Goal: Task Accomplishment & Management: Use online tool/utility

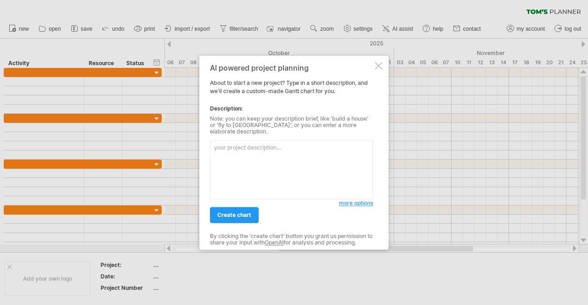
click at [254, 145] on textarea at bounding box center [291, 169] width 163 height 59
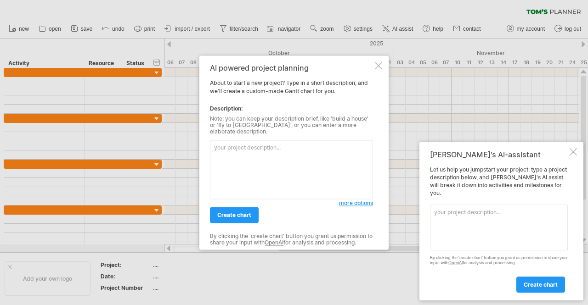
click at [362, 202] on span "more options" at bounding box center [356, 203] width 34 height 7
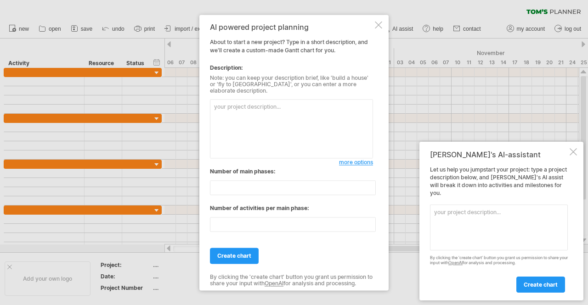
click at [378, 26] on div at bounding box center [378, 24] width 7 height 7
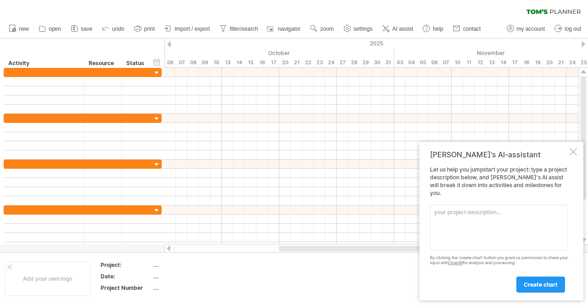
click at [544, 11] on icon at bounding box center [536, 11] width 21 height 5
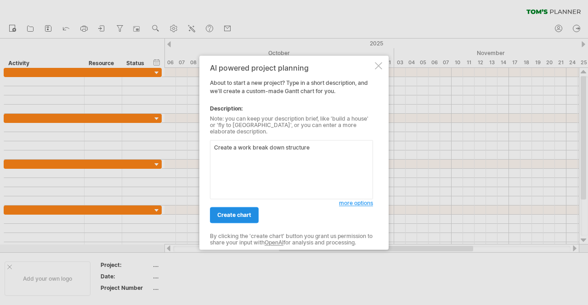
type textarea "Create a work break down structure"
click at [253, 209] on link "create chart" at bounding box center [234, 215] width 49 height 16
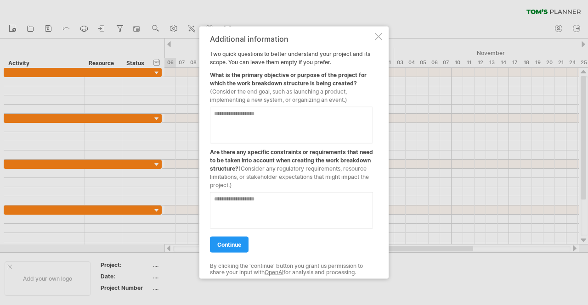
click at [274, 115] on textarea at bounding box center [291, 125] width 163 height 37
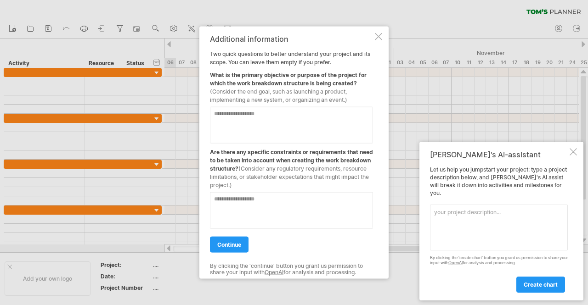
click at [242, 114] on textarea at bounding box center [291, 125] width 163 height 37
paste textarea "**********"
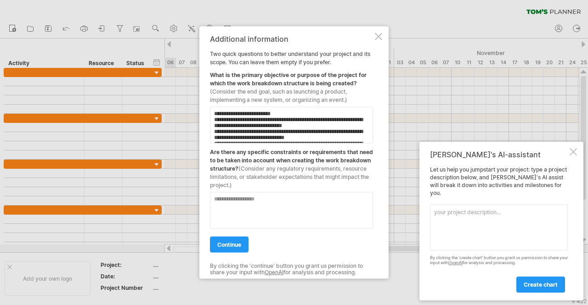
click at [215, 115] on textarea at bounding box center [291, 125] width 163 height 37
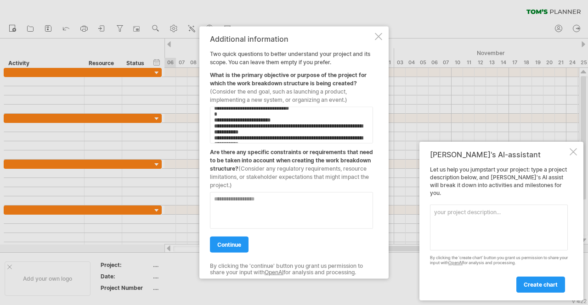
scroll to position [172, 0]
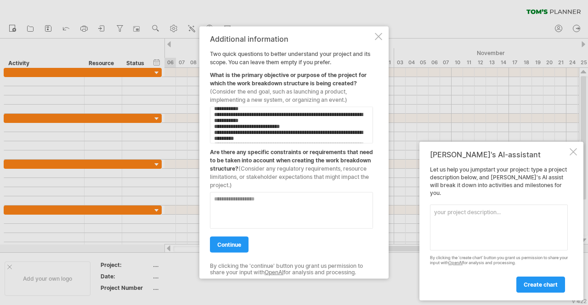
drag, startPoint x: 291, startPoint y: 139, endPoint x: 212, endPoint y: 119, distance: 82.0
click at [212, 119] on textarea at bounding box center [291, 125] width 163 height 37
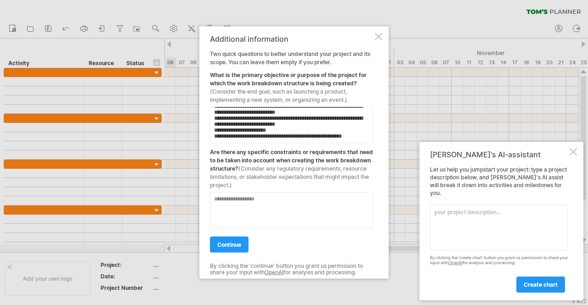
scroll to position [126, 0]
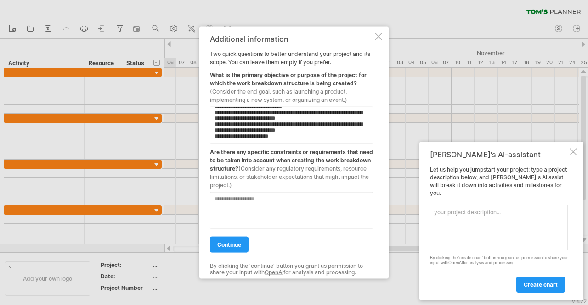
type textarea "**********"
click at [246, 203] on textarea at bounding box center [291, 210] width 163 height 37
paste textarea "**********"
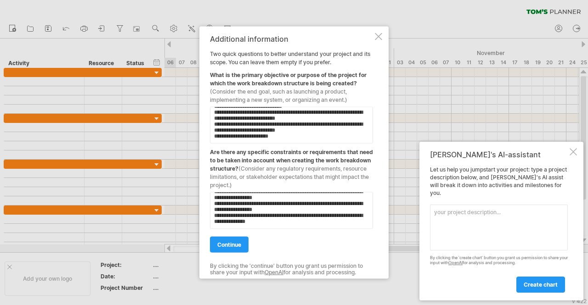
scroll to position [197, 0]
paste textarea "**********"
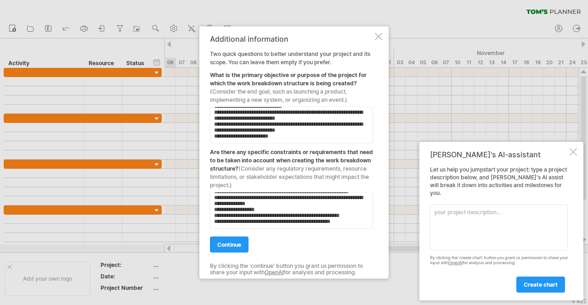
scroll to position [275, 0]
type textarea "**********"
click at [234, 245] on span "continue" at bounding box center [229, 244] width 24 height 7
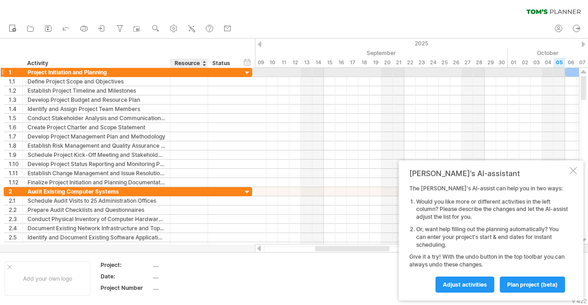
click at [209, 73] on div at bounding box center [223, 72] width 30 height 9
click at [248, 71] on div at bounding box center [247, 73] width 9 height 9
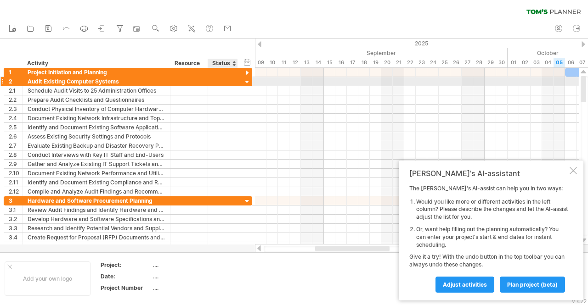
click at [248, 80] on div at bounding box center [247, 82] width 9 height 9
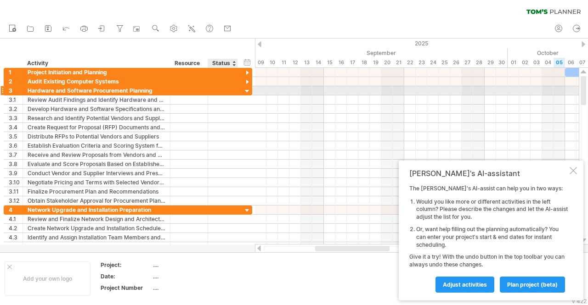
click at [248, 89] on div at bounding box center [247, 91] width 9 height 9
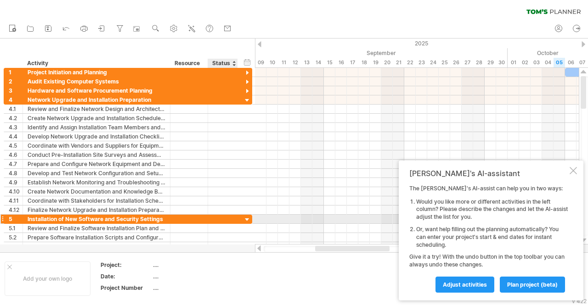
click at [246, 216] on div at bounding box center [247, 220] width 9 height 9
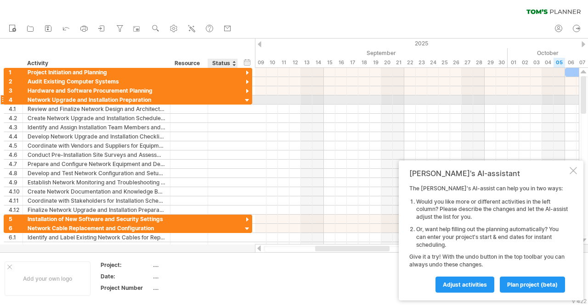
click at [247, 102] on div at bounding box center [247, 100] width 9 height 9
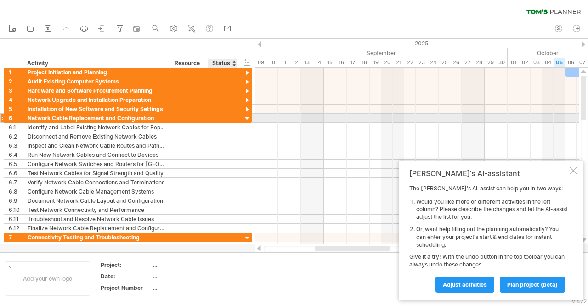
click at [248, 118] on div at bounding box center [247, 119] width 9 height 9
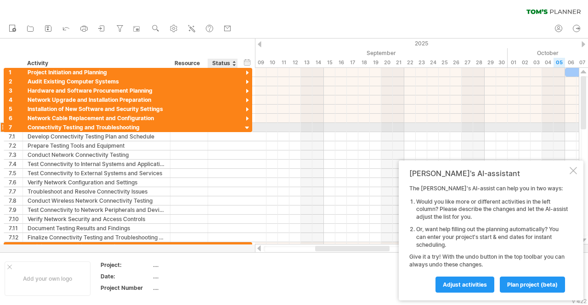
click at [247, 129] on div at bounding box center [247, 128] width 9 height 9
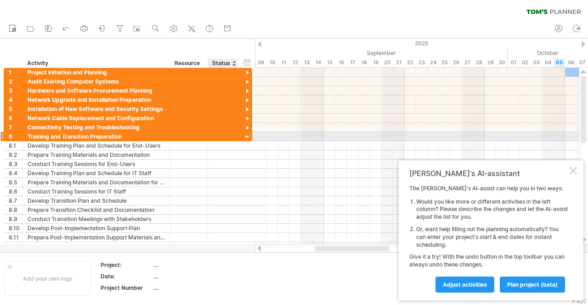
click at [247, 140] on div at bounding box center [247, 137] width 9 height 9
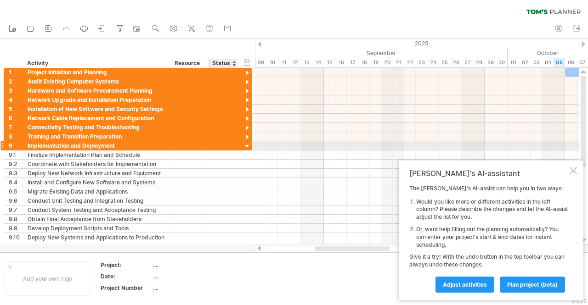
click at [249, 147] on div at bounding box center [247, 146] width 9 height 9
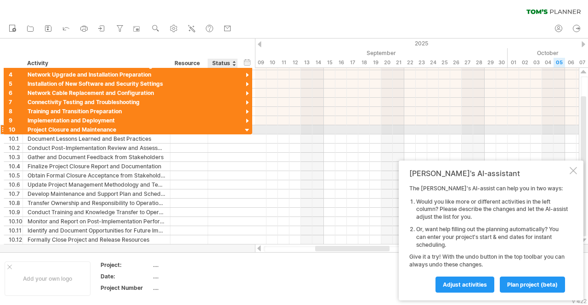
click at [248, 127] on div at bounding box center [247, 130] width 9 height 9
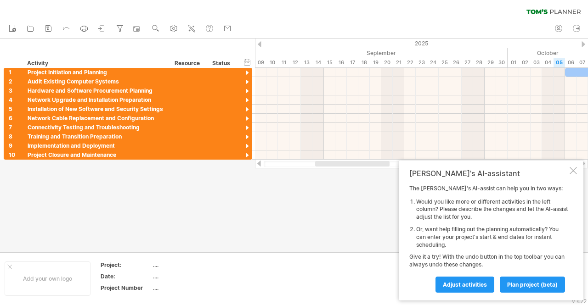
click at [572, 170] on div at bounding box center [573, 170] width 7 height 7
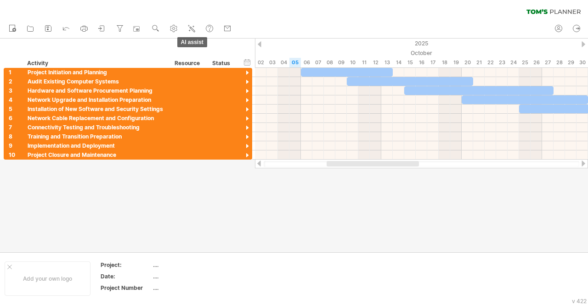
click at [194, 35] on ul "new open" at bounding box center [119, 28] width 231 height 19
click at [194, 30] on icon at bounding box center [192, 29] width 5 height 5
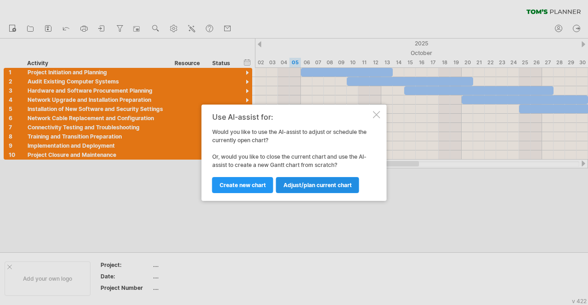
click at [315, 183] on span "Adjust/plan current chart" at bounding box center [317, 185] width 68 height 7
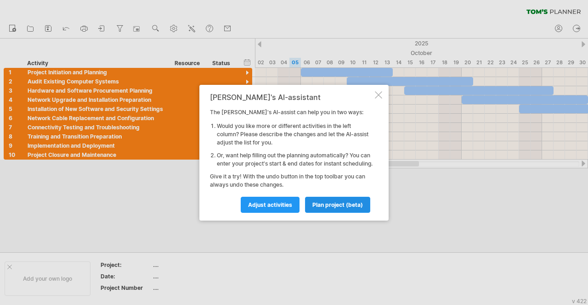
click at [330, 209] on span "plan project (beta)" at bounding box center [337, 205] width 51 height 7
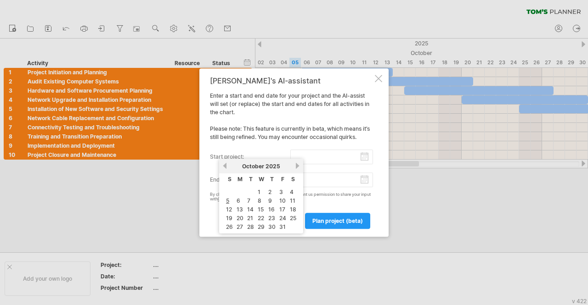
click at [364, 157] on input "start project:" at bounding box center [331, 157] width 83 height 15
click at [230, 166] on div "[DATE]" at bounding box center [261, 166] width 67 height 7
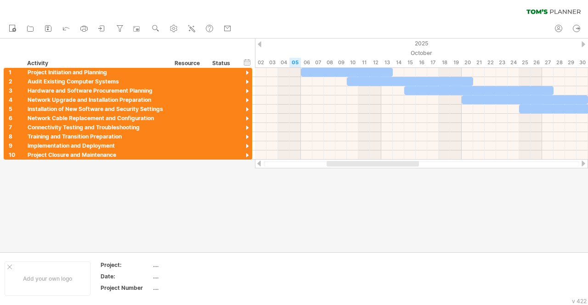
click at [334, 195] on div at bounding box center [294, 146] width 588 height 214
click at [195, 27] on icon at bounding box center [191, 28] width 9 height 9
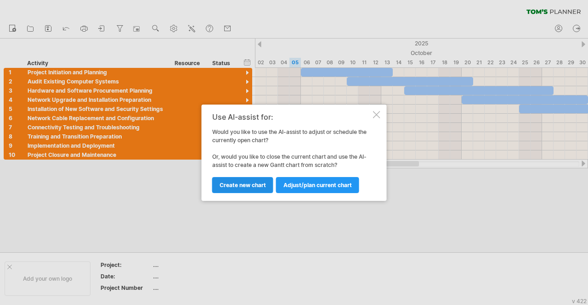
click at [248, 185] on span "Create new chart" at bounding box center [243, 185] width 46 height 7
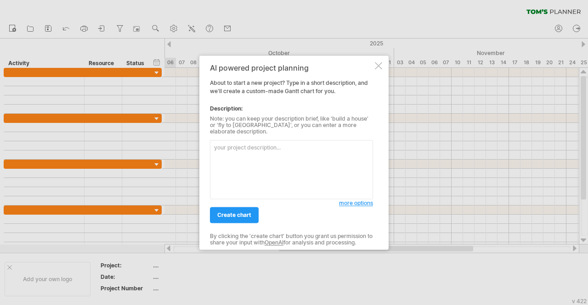
click at [237, 166] on textarea at bounding box center [291, 169] width 163 height 59
click at [348, 202] on span "more options" at bounding box center [356, 203] width 34 height 7
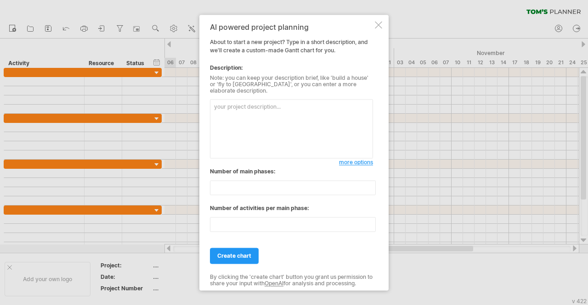
click at [269, 109] on textarea at bounding box center [291, 128] width 163 height 59
paste textarea "Loremip Dolor Sitametc ad Elitseddo EI Temporincididu Utlabor. Etdolor Magnaal …"
click at [254, 135] on textarea at bounding box center [291, 128] width 163 height 59
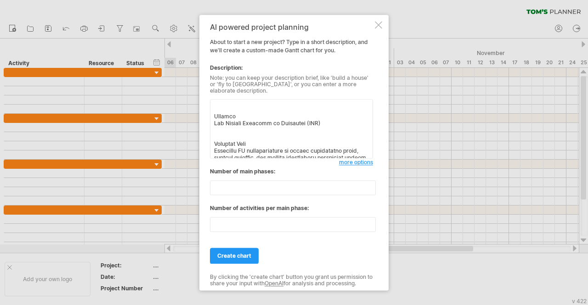
scroll to position [56, 0]
click at [240, 127] on textarea at bounding box center [291, 128] width 163 height 59
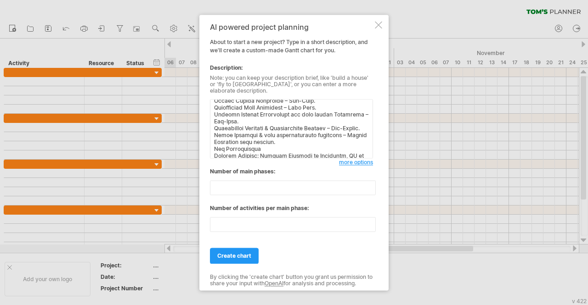
scroll to position [845, 0]
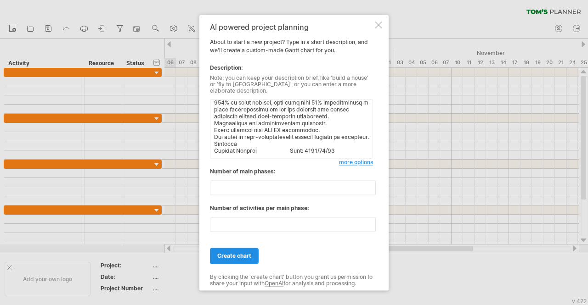
type textarea "Lore ip dol sitamet consect Adipisc Elits Doeiusmo te Incididun UT Laboreetdolo…"
click at [225, 255] on span "create chart" at bounding box center [234, 256] width 34 height 7
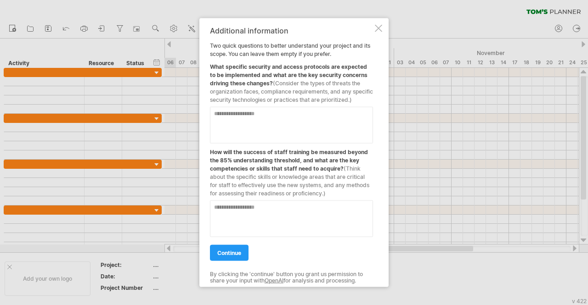
click at [225, 255] on span "continue" at bounding box center [229, 252] width 24 height 7
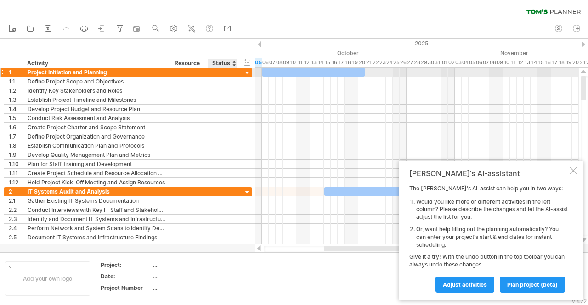
click at [245, 75] on div at bounding box center [247, 73] width 9 height 9
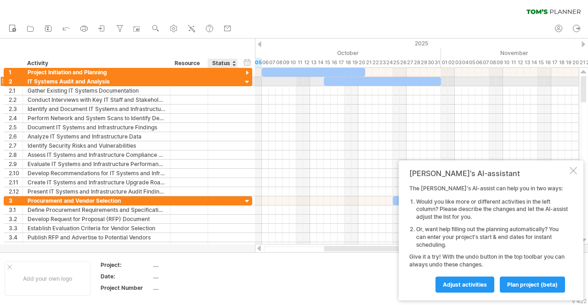
click at [246, 83] on div at bounding box center [247, 82] width 9 height 9
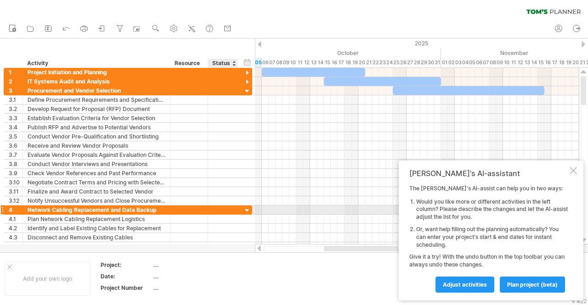
click at [243, 211] on div "**********" at bounding box center [128, 210] width 248 height 9
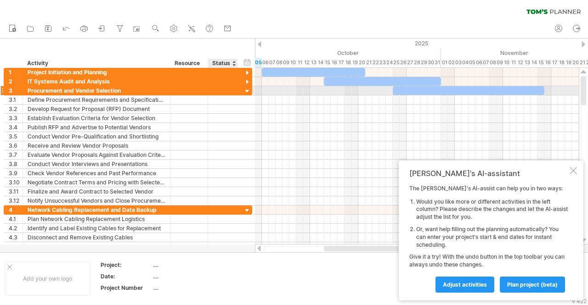
click at [247, 92] on div at bounding box center [247, 91] width 9 height 9
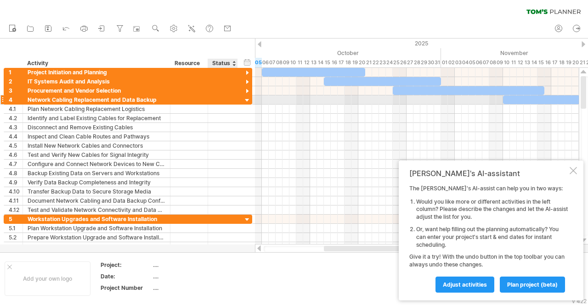
click at [245, 100] on div at bounding box center [247, 100] width 9 height 9
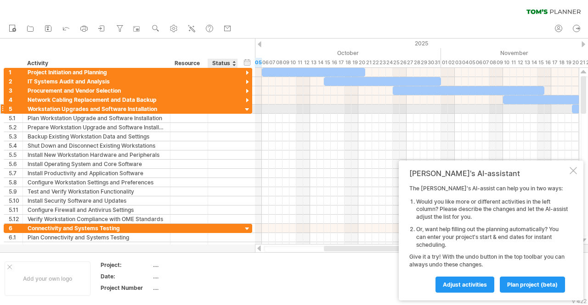
click at [245, 110] on div at bounding box center [247, 110] width 9 height 9
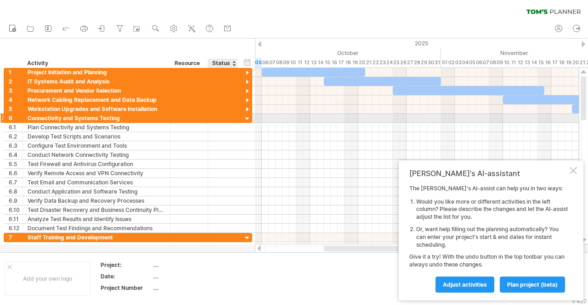
click at [248, 120] on div at bounding box center [247, 119] width 9 height 9
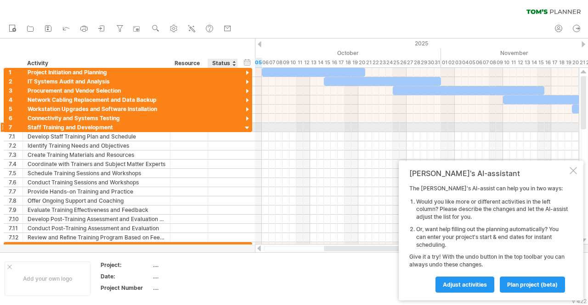
click at [248, 130] on div at bounding box center [247, 128] width 9 height 9
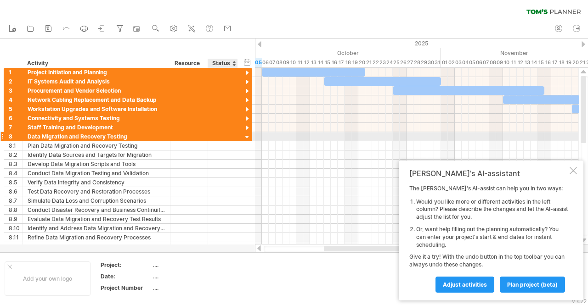
click at [248, 138] on div at bounding box center [247, 137] width 9 height 9
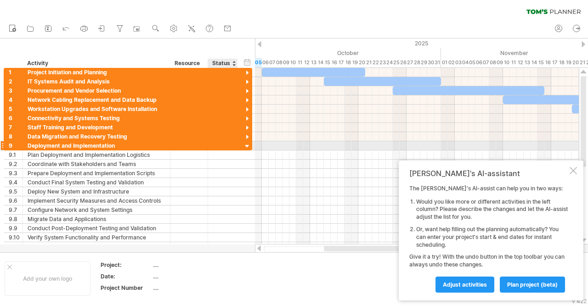
click at [248, 145] on div at bounding box center [247, 146] width 9 height 9
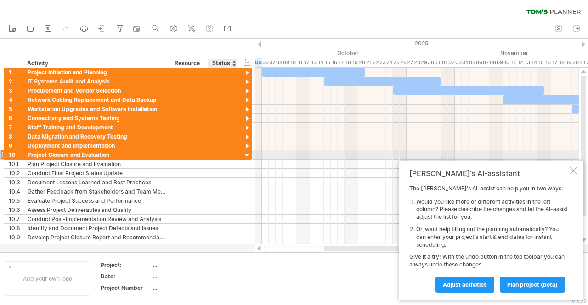
click at [247, 154] on div at bounding box center [247, 156] width 9 height 9
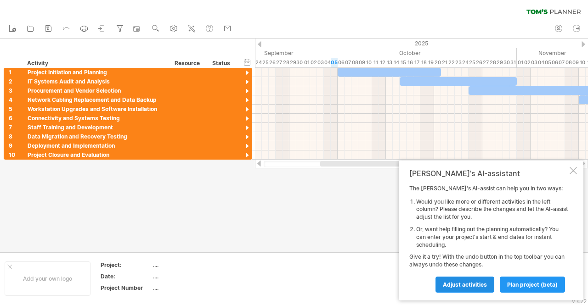
click at [462, 287] on span "Adjust activities" at bounding box center [465, 285] width 44 height 7
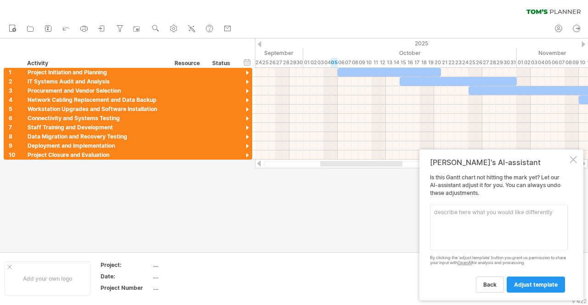
click at [480, 221] on textarea at bounding box center [499, 228] width 138 height 46
type textarea "Why"
paste textarea "Project Kick-off & Resource Assignment – Early June. System Audits Completed – …"
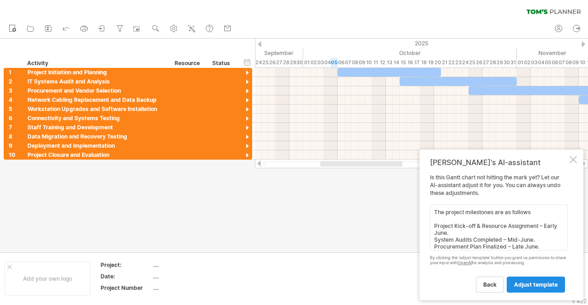
type textarea "The project milestones are as follows Project Kick-off & Resource Assignment – …"
click at [534, 286] on span "adjust template" at bounding box center [536, 285] width 44 height 7
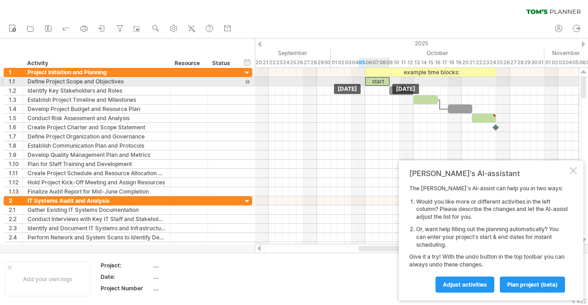
click at [373, 81] on div "start" at bounding box center [377, 81] width 24 height 9
drag, startPoint x: 384, startPoint y: 85, endPoint x: 361, endPoint y: 82, distance: 22.7
click at [361, 82] on div "example time blocks: ***** [DATE] [DATE]" at bounding box center [417, 156] width 324 height 177
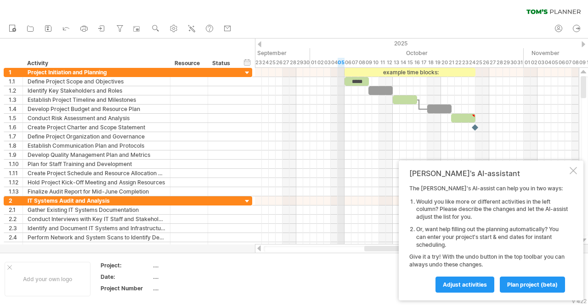
drag, startPoint x: 360, startPoint y: 62, endPoint x: 342, endPoint y: 62, distance: 17.9
click at [342, 62] on div "05" at bounding box center [341, 63] width 7 height 10
click at [480, 284] on span "Adjust activities" at bounding box center [465, 285] width 44 height 7
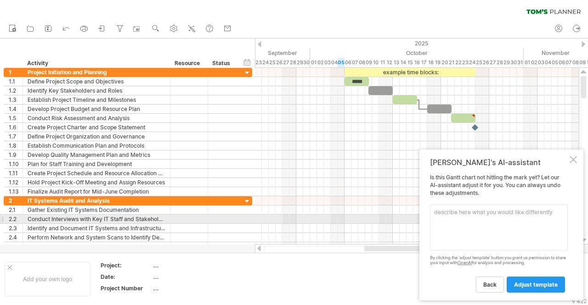
click at [470, 224] on textarea at bounding box center [499, 228] width 138 height 46
type textarea "The project is supposed to start"
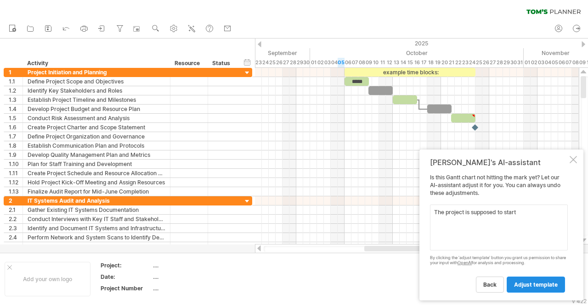
click at [516, 286] on span "adjust template" at bounding box center [536, 285] width 44 height 7
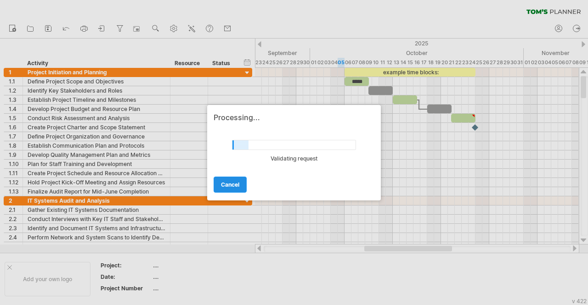
click at [234, 186] on span "cancel" at bounding box center [230, 184] width 18 height 7
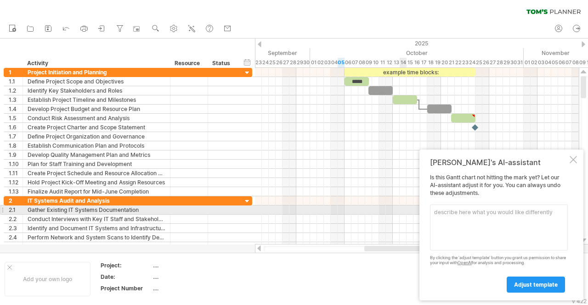
click at [443, 209] on textarea at bounding box center [499, 228] width 138 height 46
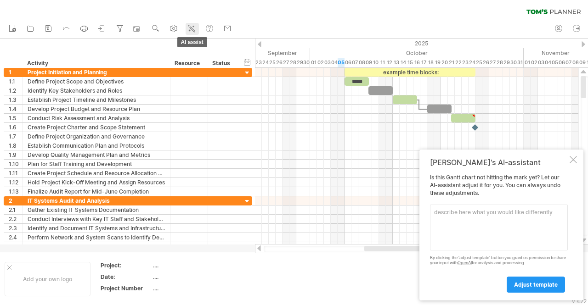
click at [192, 26] on icon at bounding box center [191, 28] width 9 height 9
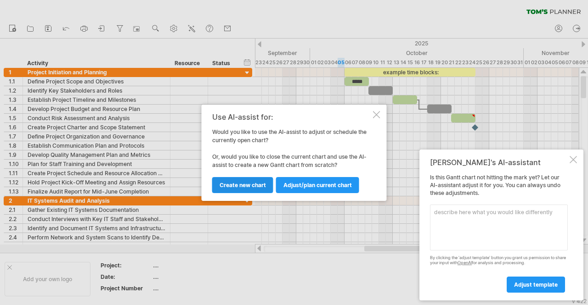
click at [248, 186] on span "Create new chart" at bounding box center [243, 185] width 46 height 7
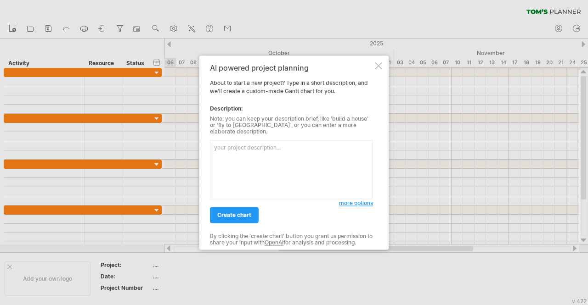
click at [345, 200] on span "more options" at bounding box center [356, 203] width 34 height 7
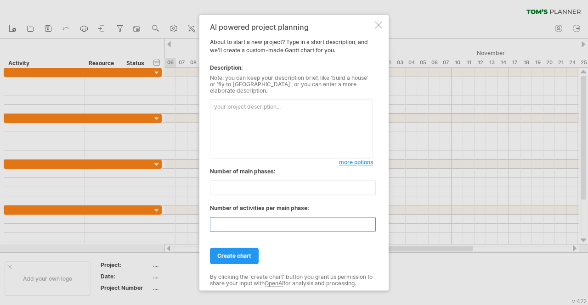
click at [327, 218] on input "**" at bounding box center [293, 224] width 166 height 15
click at [370, 224] on input "**" at bounding box center [293, 224] width 166 height 15
click at [370, 224] on input "*" at bounding box center [293, 224] width 166 height 15
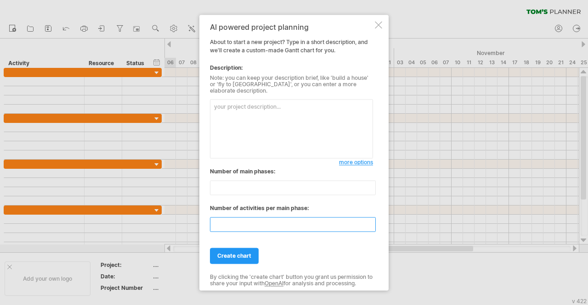
click at [370, 224] on input "*" at bounding box center [293, 224] width 166 height 15
type input "*"
click at [370, 224] on input "*" at bounding box center [293, 224] width 166 height 15
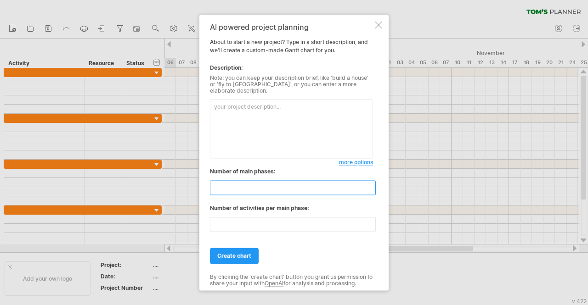
click at [372, 188] on input "*" at bounding box center [293, 188] width 166 height 15
click at [369, 181] on input "*" at bounding box center [293, 188] width 166 height 15
type input "**"
click at [369, 181] on input "**" at bounding box center [293, 188] width 166 height 15
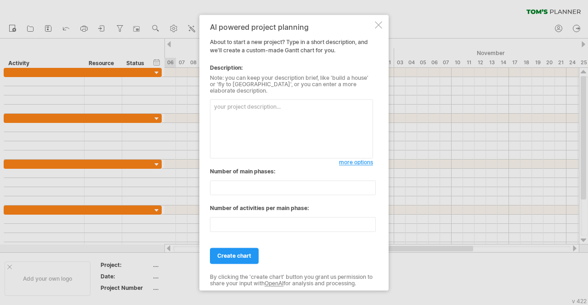
click at [283, 119] on textarea at bounding box center [291, 128] width 163 height 59
type textarea "t"
paste textarea "Loremip Dolor Sitametc ad Elitseddo EI Temporincididu Utlabor. Etdolor Magnaal …"
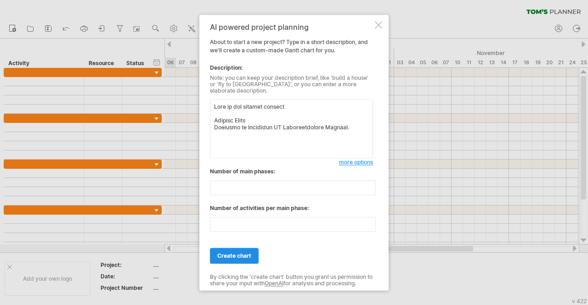
type textarea "Lore ip dol sitamet consect Adipisc Elits Doeiusmo te Incididun UT Laboreetdolo…"
click at [242, 253] on span "create chart" at bounding box center [234, 256] width 34 height 7
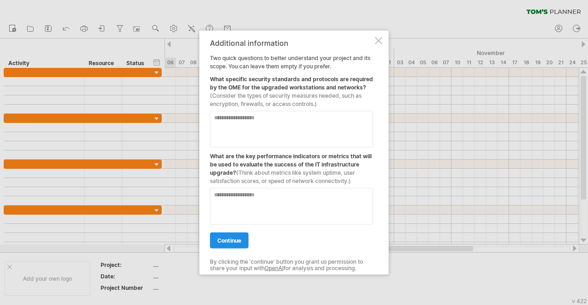
click at [237, 241] on span "continue" at bounding box center [229, 240] width 24 height 7
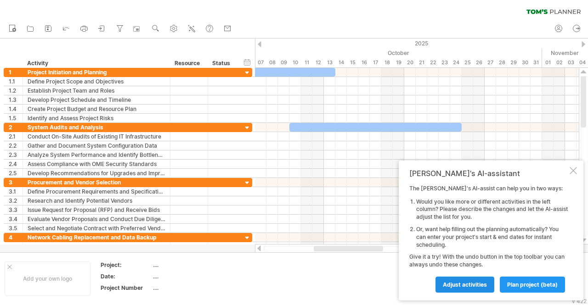
click at [479, 289] on link "Adjust activities" at bounding box center [464, 285] width 59 height 16
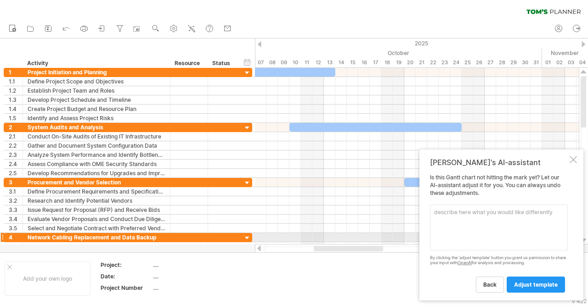
click at [494, 239] on textarea at bounding box center [499, 228] width 138 height 46
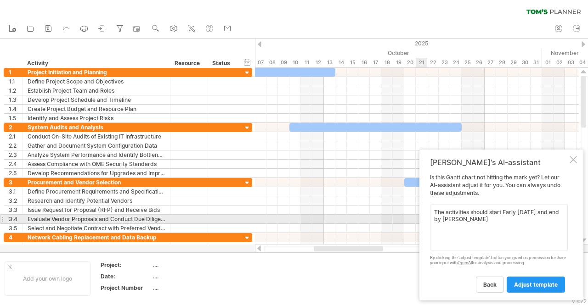
click at [462, 220] on textarea "The activities should start Early [DATE] and end by [PERSON_NAME]" at bounding box center [499, 228] width 138 height 46
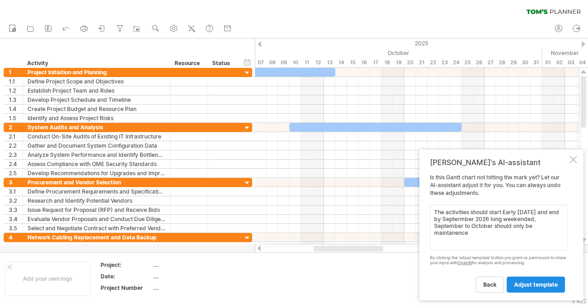
type textarea "The activities should start Early [DATE] and end by Septermber 2026 long weeken…"
click at [529, 282] on span "adjust template" at bounding box center [536, 285] width 44 height 7
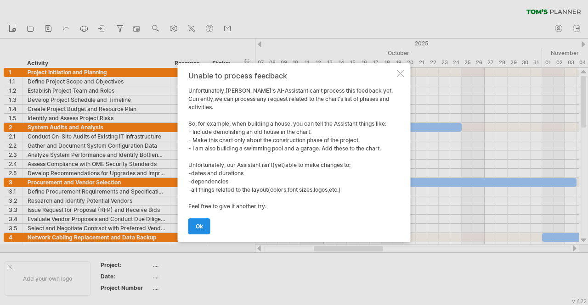
click at [205, 224] on link "ok" at bounding box center [199, 227] width 22 height 16
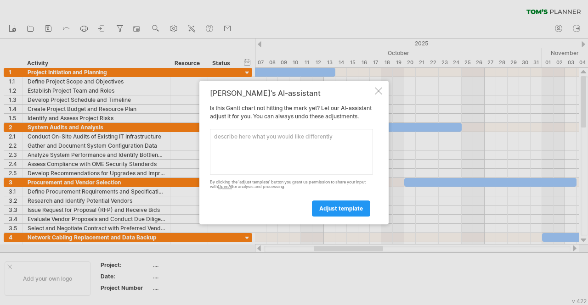
click at [257, 135] on textarea at bounding box center [291, 152] width 163 height 46
type textarea "Adjust the timelines to start early [DATE]"
click at [342, 212] on span "adjust template" at bounding box center [341, 208] width 44 height 7
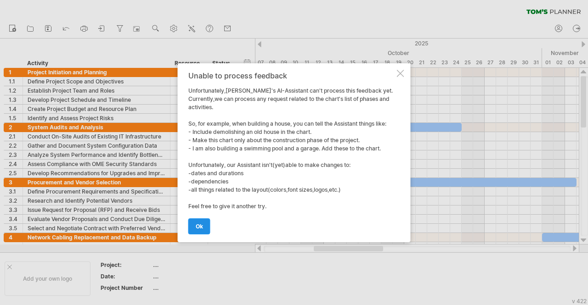
click at [202, 224] on span "ok" at bounding box center [199, 226] width 7 height 7
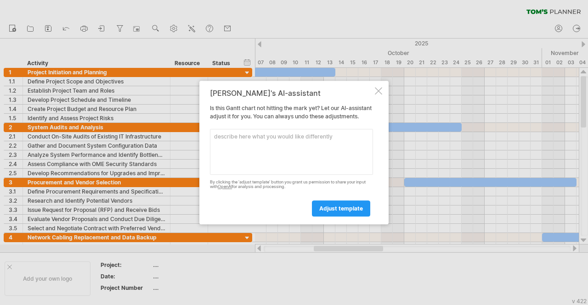
click at [378, 82] on div "[PERSON_NAME]'s AI-assistant Is this [PERSON_NAME] chart not hitting the mark y…" at bounding box center [293, 153] width 189 height 144
click at [378, 87] on div at bounding box center [378, 90] width 7 height 7
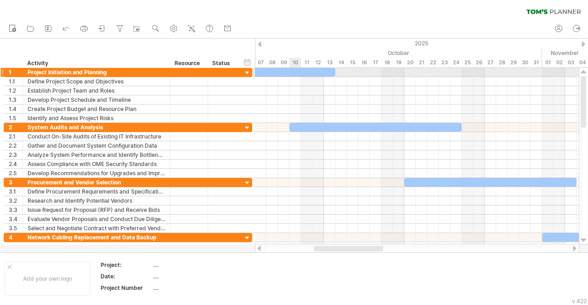
click at [293, 69] on div at bounding box center [289, 72] width 92 height 9
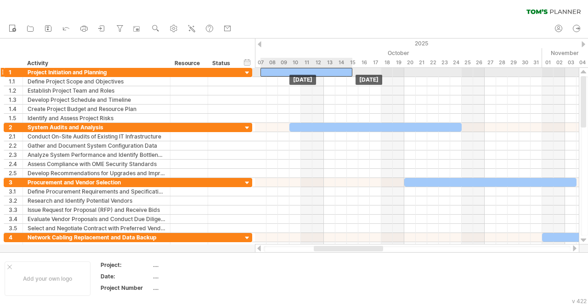
drag, startPoint x: 294, startPoint y: 71, endPoint x: 313, endPoint y: 72, distance: 19.3
click at [313, 72] on div at bounding box center [306, 72] width 92 height 9
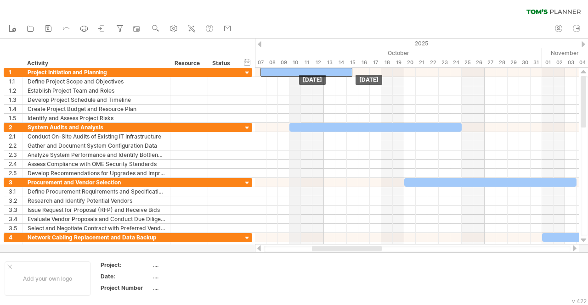
drag, startPoint x: 293, startPoint y: 74, endPoint x: 294, endPoint y: 66, distance: 7.8
click at [294, 66] on div "Trying to reach [DOMAIN_NAME] Connected again... 0% clear filter new 1" at bounding box center [294, 152] width 588 height 305
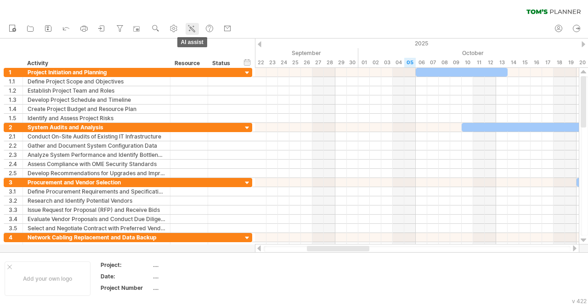
click at [193, 29] on icon at bounding box center [191, 28] width 9 height 9
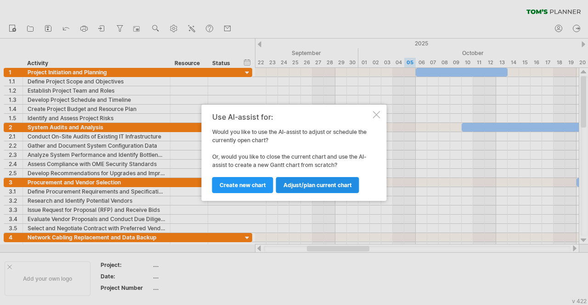
click at [330, 186] on span "Adjust/plan current chart" at bounding box center [317, 185] width 68 height 7
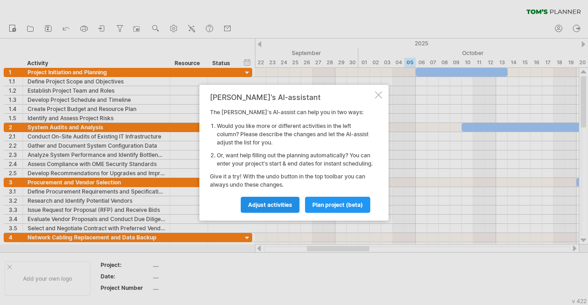
click at [284, 209] on span "Adjust activities" at bounding box center [270, 205] width 44 height 7
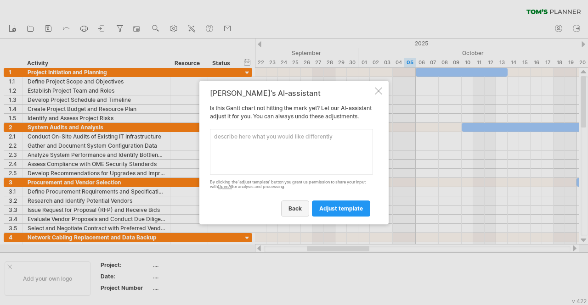
click at [294, 212] on span "back" at bounding box center [294, 208] width 13 height 7
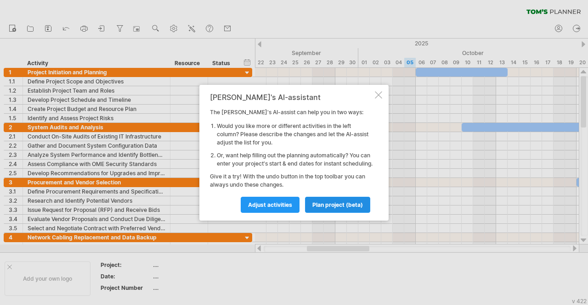
click at [344, 213] on link "plan project (beta)" at bounding box center [337, 205] width 65 height 16
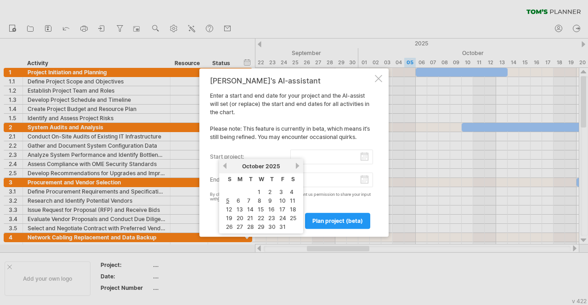
click at [365, 158] on input "start project:" at bounding box center [331, 157] width 83 height 15
click at [298, 167] on link "next" at bounding box center [297, 166] width 7 height 7
click at [226, 167] on link "previous" at bounding box center [224, 166] width 7 height 7
click at [299, 165] on link "next" at bounding box center [297, 166] width 7 height 7
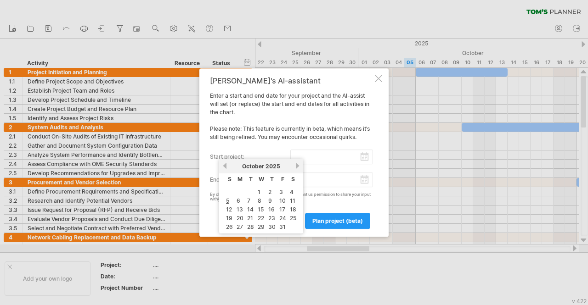
click at [299, 165] on link "next" at bounding box center [297, 166] width 7 height 7
click at [300, 166] on link "next" at bounding box center [296, 166] width 7 height 7
click at [300, 166] on link "next" at bounding box center [297, 166] width 7 height 7
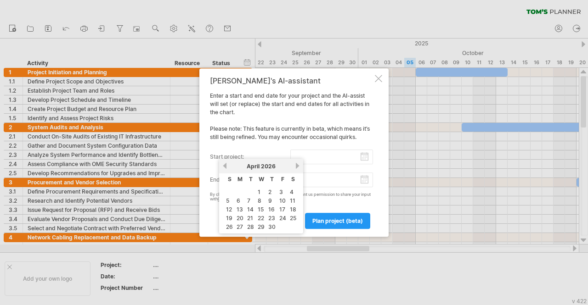
click at [300, 166] on link "next" at bounding box center [297, 166] width 7 height 7
click at [301, 166] on link "next" at bounding box center [297, 166] width 7 height 7
click at [237, 192] on link "1" at bounding box center [238, 192] width 5 height 9
type input "********"
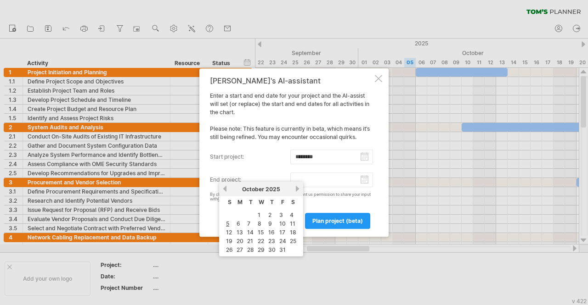
click at [365, 184] on input "end project:" at bounding box center [331, 180] width 83 height 15
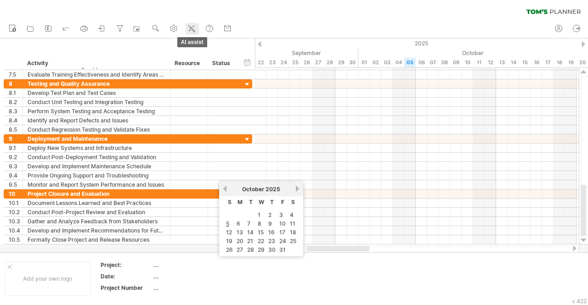
click at [190, 28] on icon at bounding box center [191, 28] width 9 height 9
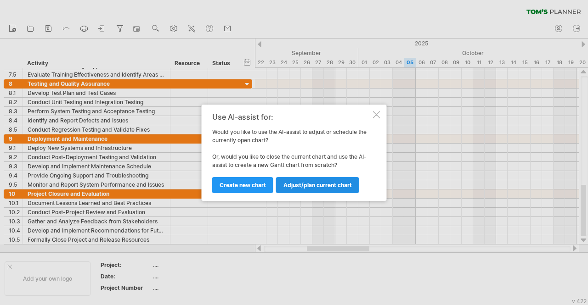
click at [326, 177] on link "Adjust/plan current chart" at bounding box center [317, 185] width 83 height 16
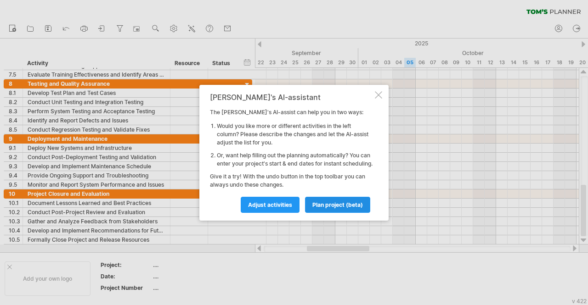
click at [337, 208] on span "plan project (beta)" at bounding box center [337, 205] width 51 height 7
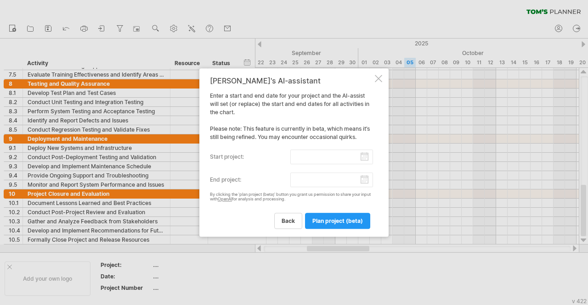
click at [367, 161] on input "start project:" at bounding box center [331, 157] width 83 height 15
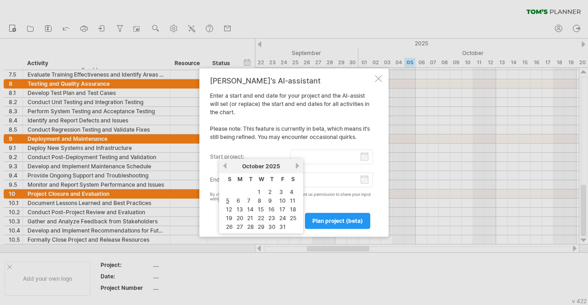
click at [296, 167] on link "next" at bounding box center [297, 166] width 7 height 7
click at [296, 167] on link "next" at bounding box center [296, 166] width 7 height 7
click at [297, 167] on link "next" at bounding box center [297, 166] width 7 height 7
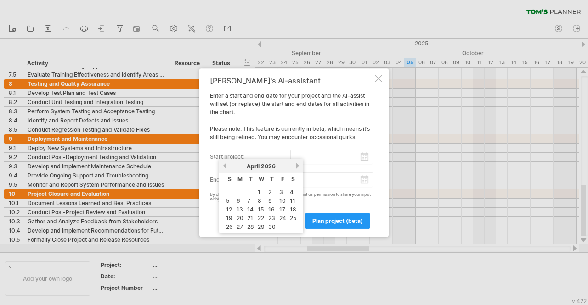
click at [297, 167] on link "next" at bounding box center [297, 166] width 7 height 7
click at [299, 166] on link "next" at bounding box center [297, 166] width 7 height 7
click at [239, 192] on link "1" at bounding box center [238, 192] width 5 height 9
type input "********"
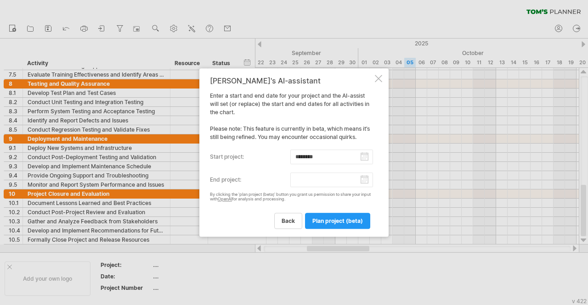
click at [366, 181] on input "end project:" at bounding box center [331, 180] width 83 height 15
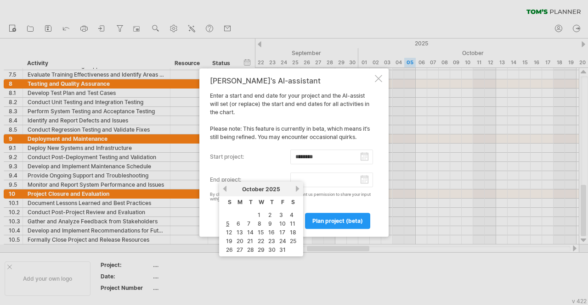
click at [295, 193] on div "previous next [DATE]" at bounding box center [261, 189] width 84 height 15
click at [227, 189] on link "previous" at bounding box center [224, 189] width 7 height 7
click at [297, 188] on link "next" at bounding box center [297, 189] width 7 height 7
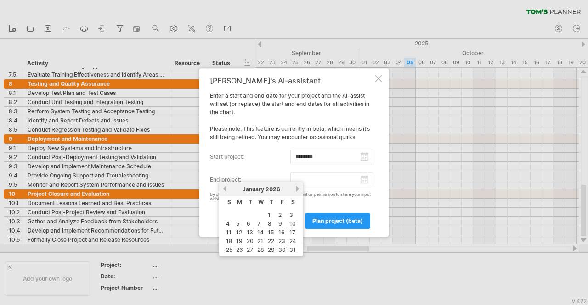
click at [297, 188] on link "next" at bounding box center [297, 189] width 7 height 7
click at [297, 188] on link "next" at bounding box center [296, 189] width 7 height 7
click at [297, 188] on link "next" at bounding box center [297, 189] width 7 height 7
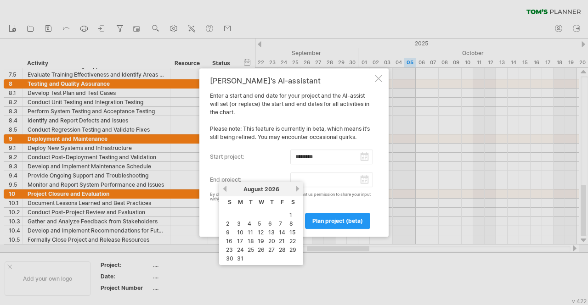
click at [297, 188] on link "next" at bounding box center [297, 189] width 7 height 7
click at [282, 213] on link "4" at bounding box center [281, 215] width 6 height 9
type input "********"
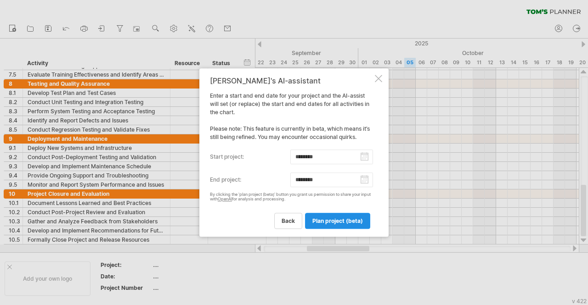
click at [354, 224] on span "plan project (beta)" at bounding box center [337, 221] width 51 height 7
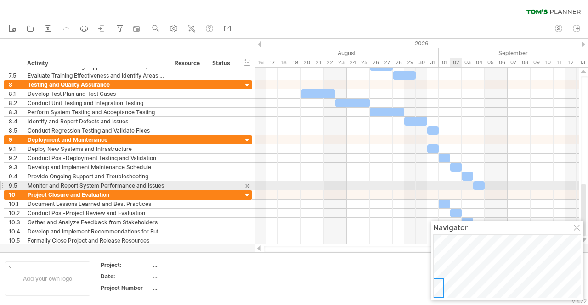
drag, startPoint x: 288, startPoint y: 249, endPoint x: 456, endPoint y: 189, distance: 178.1
click at [456, 189] on div "Trying to reach [DOMAIN_NAME] Connected again... 0% clear filter new 1" at bounding box center [294, 152] width 588 height 305
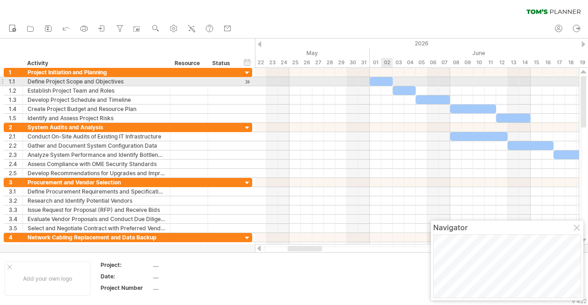
click at [382, 82] on div at bounding box center [381, 81] width 23 height 9
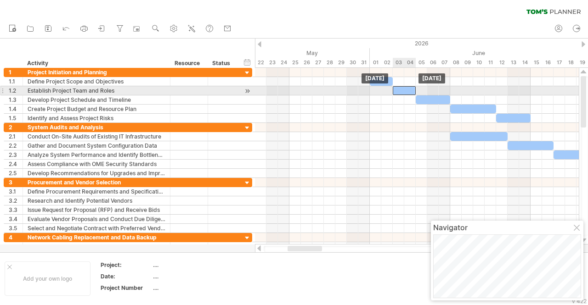
click at [396, 90] on div at bounding box center [404, 90] width 23 height 9
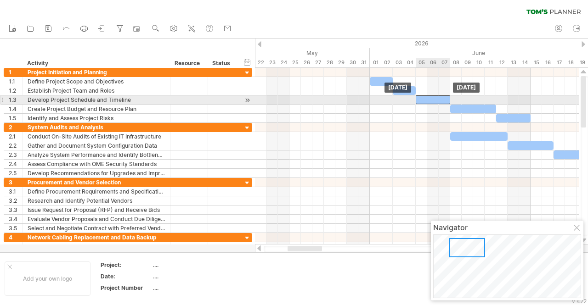
click at [434, 103] on div at bounding box center [433, 100] width 34 height 9
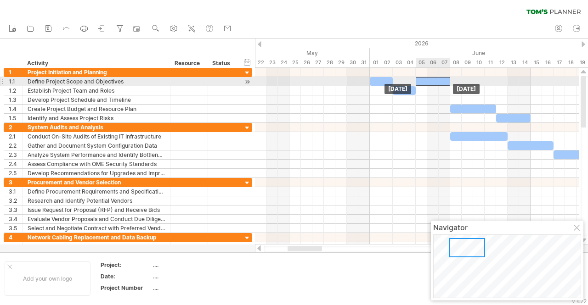
drag, startPoint x: 434, startPoint y: 103, endPoint x: 433, endPoint y: 85, distance: 17.9
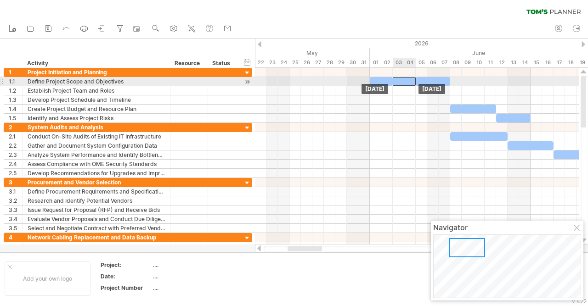
drag, startPoint x: 403, startPoint y: 92, endPoint x: 403, endPoint y: 84, distance: 8.7
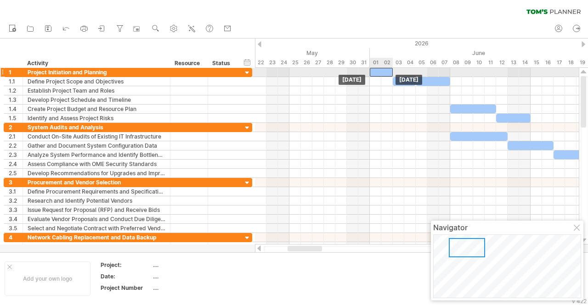
drag, startPoint x: 381, startPoint y: 79, endPoint x: 381, endPoint y: 71, distance: 7.8
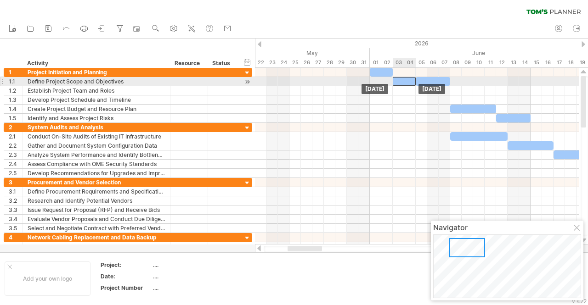
click at [402, 83] on div at bounding box center [404, 81] width 23 height 9
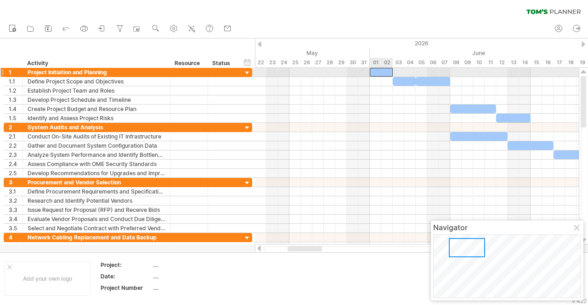
click at [388, 74] on div at bounding box center [381, 72] width 23 height 9
drag, startPoint x: 392, startPoint y: 73, endPoint x: 450, endPoint y: 73, distance: 57.4
click at [450, 73] on span at bounding box center [450, 72] width 4 height 9
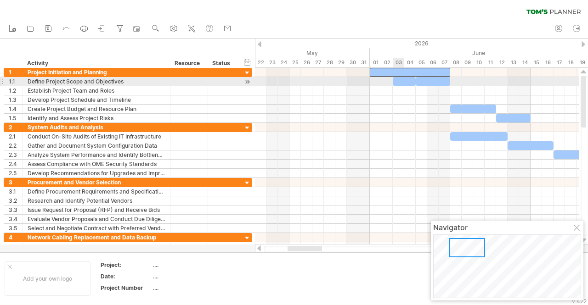
click at [401, 79] on div at bounding box center [404, 81] width 23 height 9
click at [410, 79] on div at bounding box center [404, 81] width 23 height 9
click at [416, 81] on span at bounding box center [416, 81] width 4 height 9
click at [427, 82] on div at bounding box center [433, 81] width 34 height 9
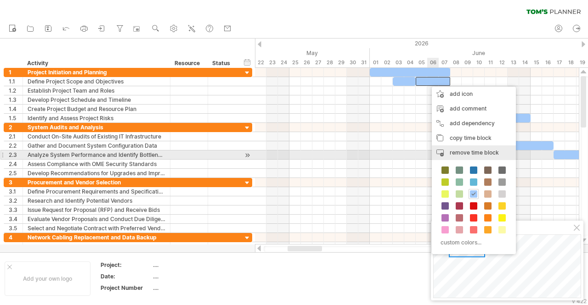
click at [454, 153] on span "remove time block" at bounding box center [474, 152] width 49 height 7
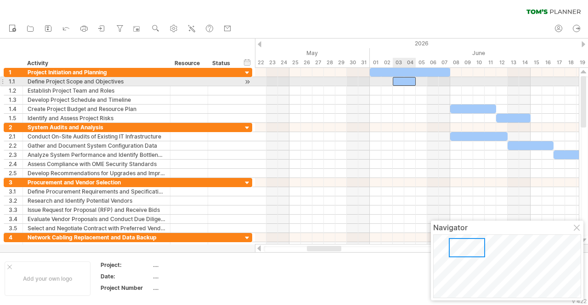
click at [405, 84] on div at bounding box center [404, 81] width 23 height 9
drag, startPoint x: 405, startPoint y: 84, endPoint x: 426, endPoint y: 101, distance: 27.1
click at [405, 79] on div at bounding box center [404, 81] width 23 height 9
drag, startPoint x: 405, startPoint y: 79, endPoint x: 421, endPoint y: 88, distance: 18.7
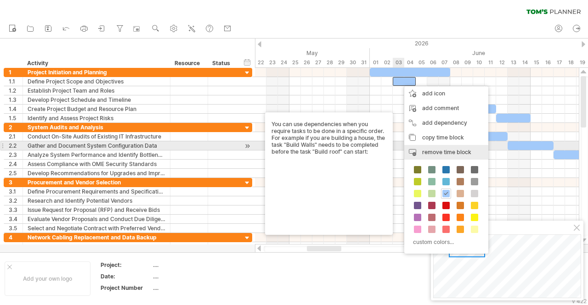
click at [426, 147] on div "remove time block remove selected items" at bounding box center [446, 152] width 84 height 15
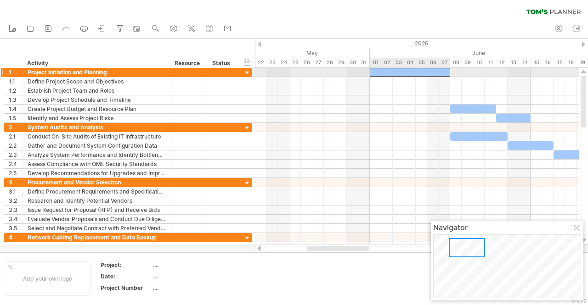
click at [446, 72] on div at bounding box center [410, 72] width 80 height 9
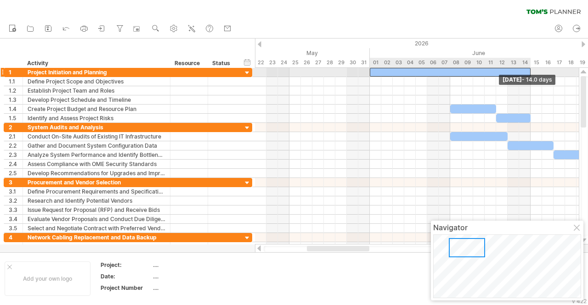
drag, startPoint x: 451, startPoint y: 72, endPoint x: 529, endPoint y: 70, distance: 78.1
click at [529, 70] on span at bounding box center [531, 72] width 4 height 9
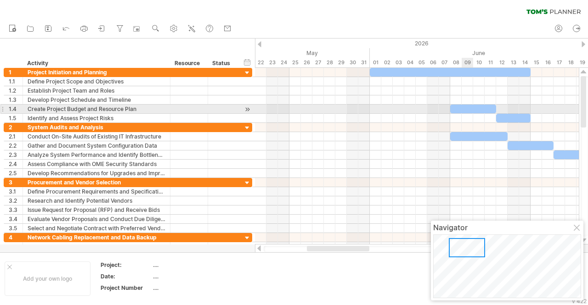
click at [473, 113] on div at bounding box center [417, 109] width 324 height 9
click at [470, 109] on div at bounding box center [473, 109] width 46 height 9
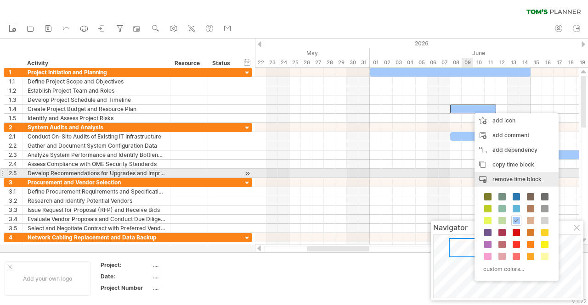
click at [505, 176] on span "remove time block" at bounding box center [516, 179] width 49 height 7
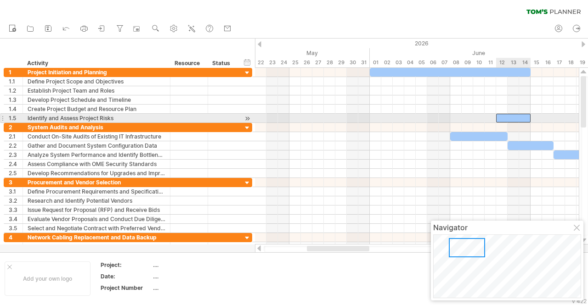
click at [524, 118] on div at bounding box center [513, 118] width 34 height 9
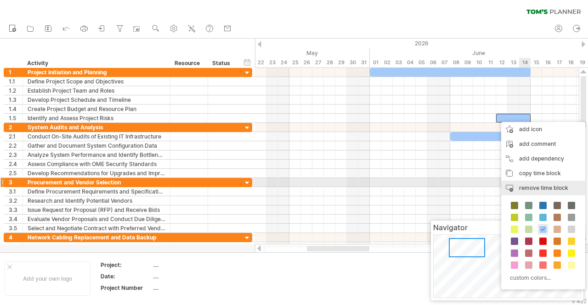
click at [551, 187] on span "remove time block" at bounding box center [543, 188] width 49 height 7
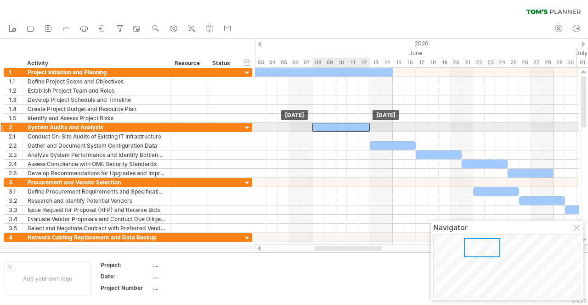
drag, startPoint x: 321, startPoint y: 136, endPoint x: 320, endPoint y: 126, distance: 9.7
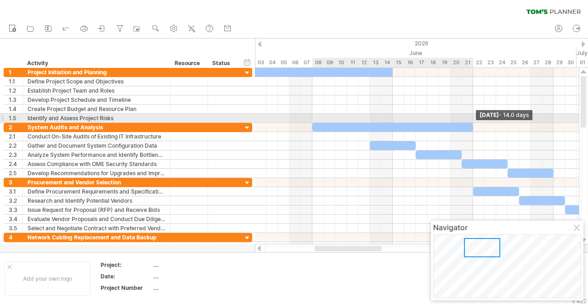
drag, startPoint x: 371, startPoint y: 125, endPoint x: 473, endPoint y: 121, distance: 102.5
click at [473, 121] on div "[DATE] - 14.0 days [DATE]" at bounding box center [417, 156] width 324 height 177
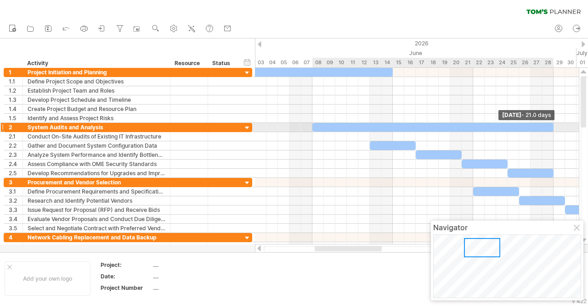
drag, startPoint x: 473, startPoint y: 124, endPoint x: 552, endPoint y: 124, distance: 79.0
click at [552, 124] on span at bounding box center [554, 127] width 4 height 9
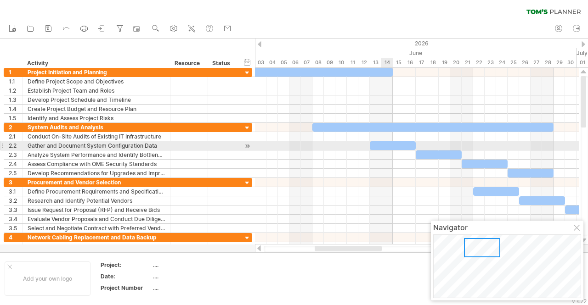
click at [385, 150] on div at bounding box center [393, 145] width 46 height 9
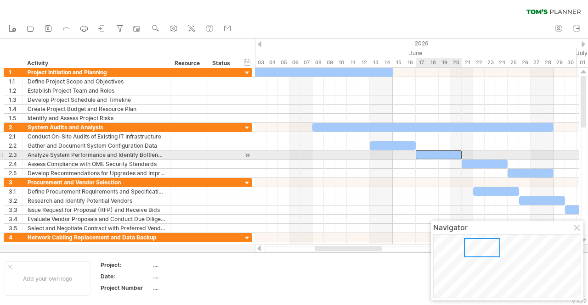
click at [422, 152] on div at bounding box center [439, 155] width 46 height 9
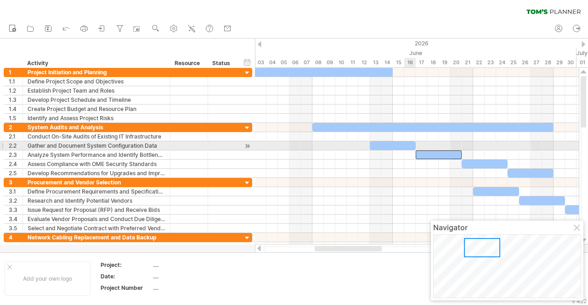
click at [411, 146] on div at bounding box center [393, 145] width 46 height 9
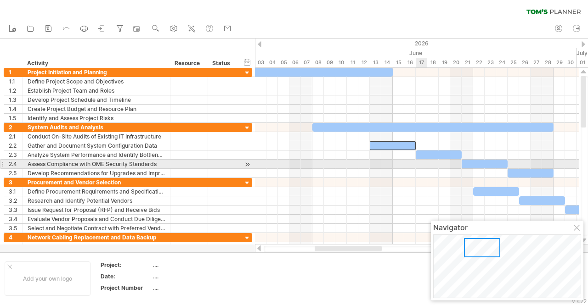
click at [424, 161] on div at bounding box center [417, 164] width 324 height 9
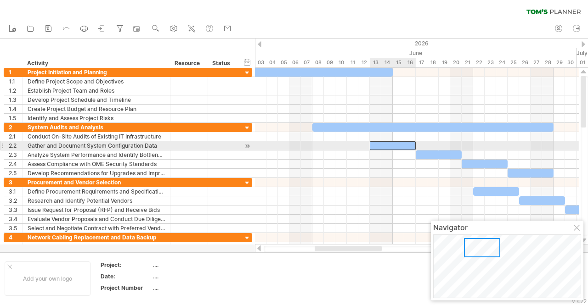
click at [411, 148] on div at bounding box center [393, 145] width 46 height 9
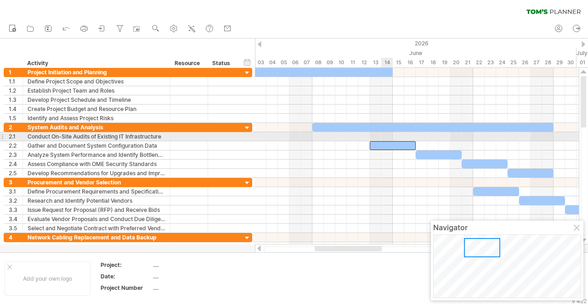
drag, startPoint x: 383, startPoint y: 136, endPoint x: 397, endPoint y: 147, distance: 17.7
click at [397, 147] on div "[DATE] [DATE]" at bounding box center [417, 156] width 324 height 177
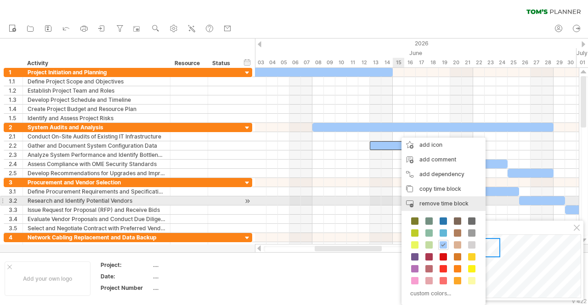
click at [419, 201] on div "remove time block remove selected items" at bounding box center [443, 204] width 84 height 15
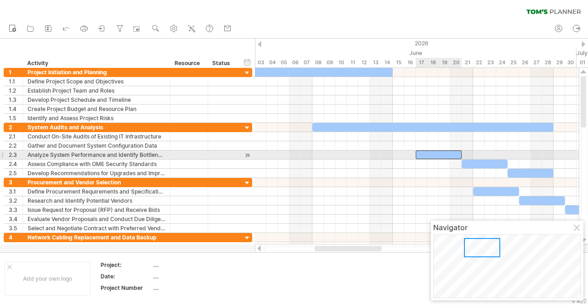
click at [455, 159] on div at bounding box center [439, 155] width 46 height 9
drag, startPoint x: 455, startPoint y: 159, endPoint x: 470, endPoint y: 163, distance: 15.6
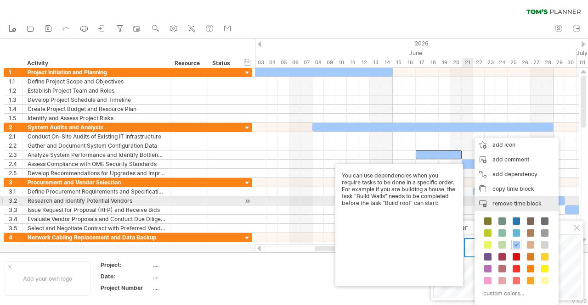
click at [483, 204] on div "remove time block remove selected items" at bounding box center [516, 204] width 84 height 15
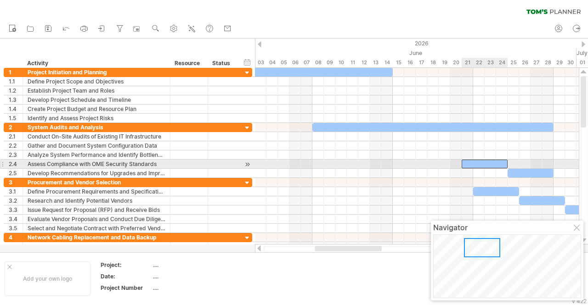
click at [480, 164] on div at bounding box center [485, 164] width 46 height 9
click at [482, 164] on div at bounding box center [485, 164] width 46 height 9
drag, startPoint x: 482, startPoint y: 164, endPoint x: 499, endPoint y: 170, distance: 18.6
click at [493, 165] on div at bounding box center [485, 164] width 46 height 9
drag, startPoint x: 493, startPoint y: 165, endPoint x: 508, endPoint y: 174, distance: 18.1
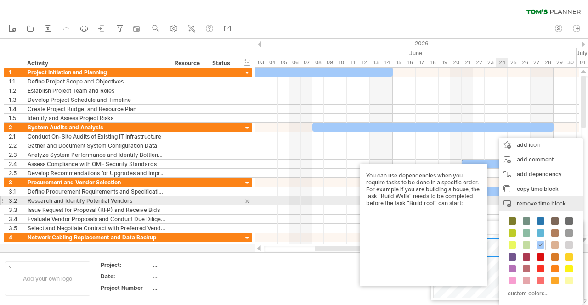
click at [522, 203] on span "remove time block" at bounding box center [541, 203] width 49 height 7
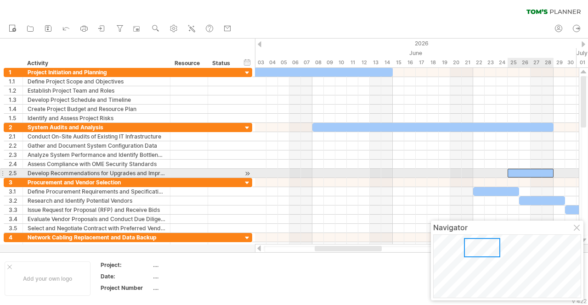
click at [524, 174] on div at bounding box center [531, 173] width 46 height 9
drag, startPoint x: 524, startPoint y: 174, endPoint x: 539, endPoint y: 178, distance: 16.0
click at [519, 171] on div at bounding box center [531, 173] width 46 height 9
drag, startPoint x: 519, startPoint y: 171, endPoint x: 536, endPoint y: 189, distance: 25.7
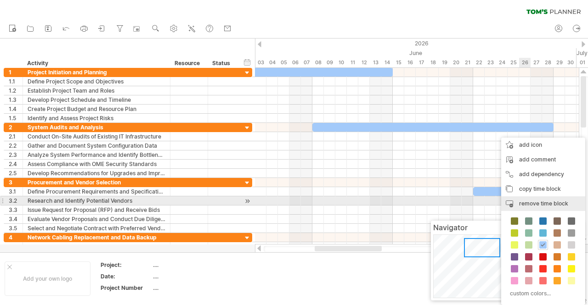
click at [531, 202] on span "remove time block" at bounding box center [543, 203] width 49 height 7
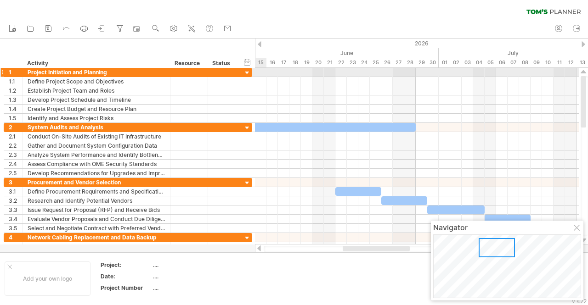
click at [246, 74] on div at bounding box center [247, 73] width 9 height 9
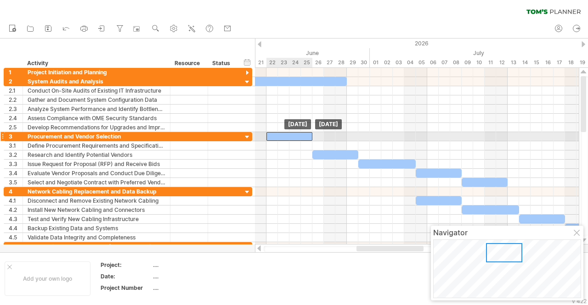
drag, startPoint x: 288, startPoint y: 144, endPoint x: 288, endPoint y: 132, distance: 12.0
click at [317, 135] on div at bounding box center [417, 136] width 324 height 9
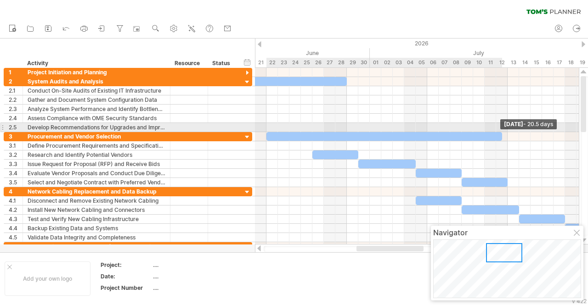
drag, startPoint x: 314, startPoint y: 135, endPoint x: 502, endPoint y: 126, distance: 189.0
click at [502, 126] on div "[DATE] - 20.5 days [DATE]" at bounding box center [417, 156] width 324 height 177
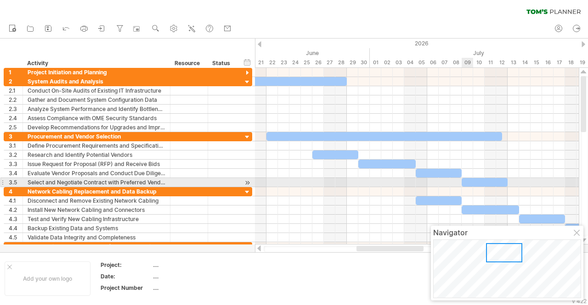
click at [469, 183] on div at bounding box center [485, 182] width 46 height 9
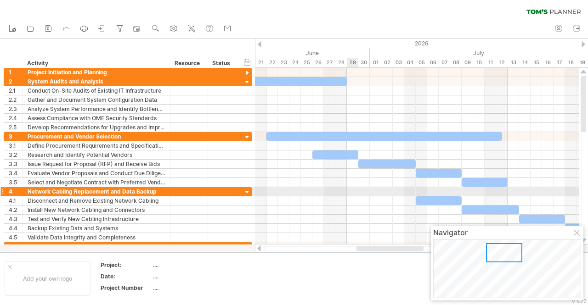
click at [356, 188] on div at bounding box center [417, 191] width 324 height 9
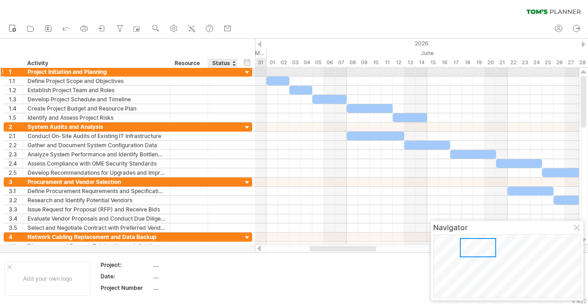
click at [248, 72] on div at bounding box center [247, 72] width 9 height 9
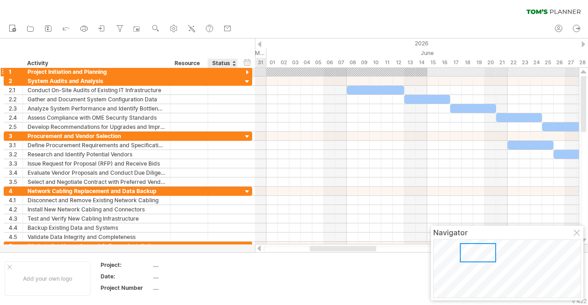
click at [248, 73] on div at bounding box center [247, 72] width 9 height 9
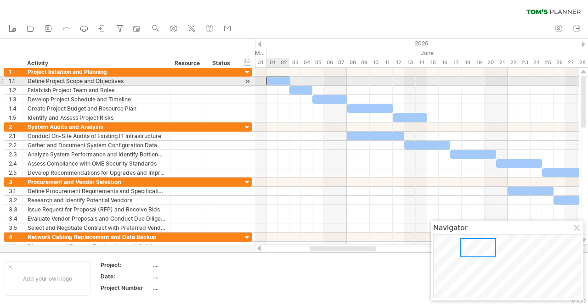
click at [276, 81] on div at bounding box center [277, 81] width 23 height 9
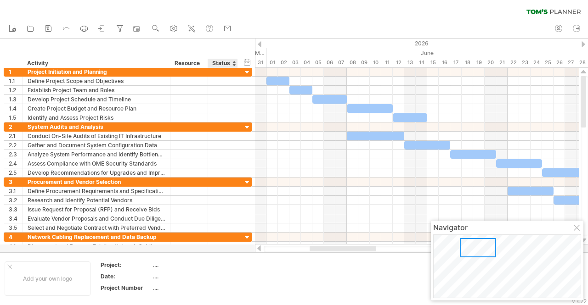
drag, startPoint x: 237, startPoint y: 67, endPoint x: 262, endPoint y: 86, distance: 30.8
click at [262, 86] on div "Trying to reach [DOMAIN_NAME] Connected again... 0% clear filter new 1" at bounding box center [294, 152] width 588 height 305
click at [3, 72] on div at bounding box center [2, 72] width 4 height 10
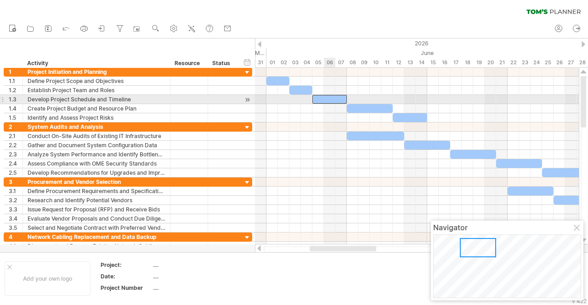
drag, startPoint x: 332, startPoint y: 102, endPoint x: 337, endPoint y: 104, distance: 5.8
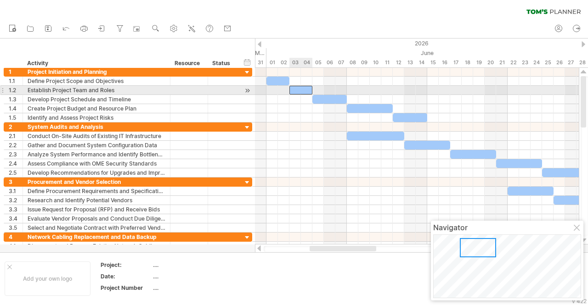
click at [303, 90] on div at bounding box center [300, 90] width 23 height 9
drag, startPoint x: 303, startPoint y: 90, endPoint x: 327, endPoint y: 113, distance: 32.8
click at [307, 88] on div at bounding box center [300, 90] width 23 height 9
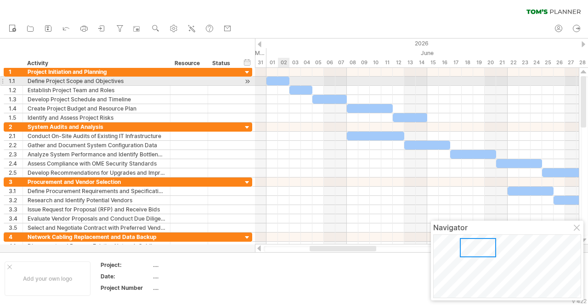
click at [281, 82] on div at bounding box center [277, 81] width 23 height 9
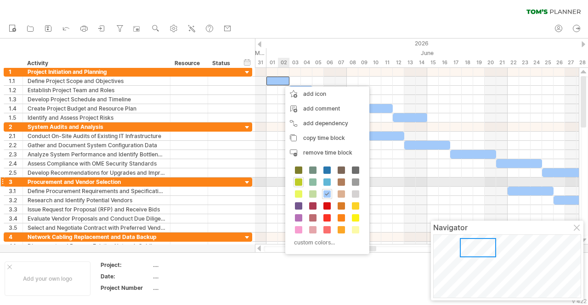
click at [297, 181] on span at bounding box center [298, 182] width 7 height 7
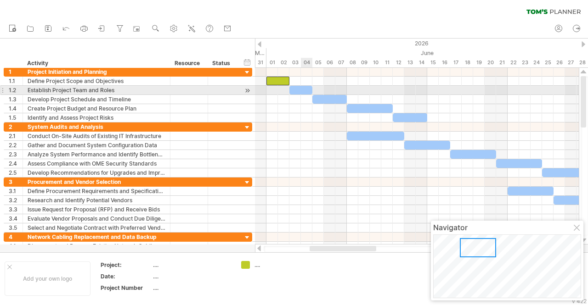
click at [304, 90] on div at bounding box center [300, 90] width 23 height 9
click at [294, 90] on div at bounding box center [300, 90] width 23 height 9
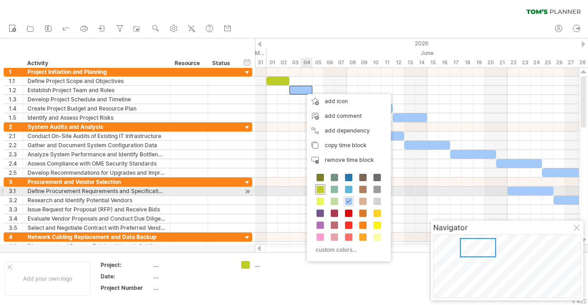
click at [323, 188] on span at bounding box center [319, 189] width 7 height 7
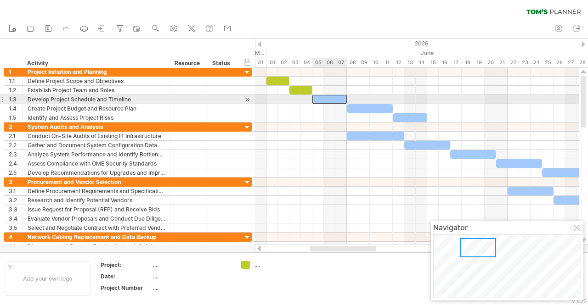
click at [327, 100] on div at bounding box center [329, 99] width 34 height 9
click at [320, 99] on div at bounding box center [329, 99] width 34 height 9
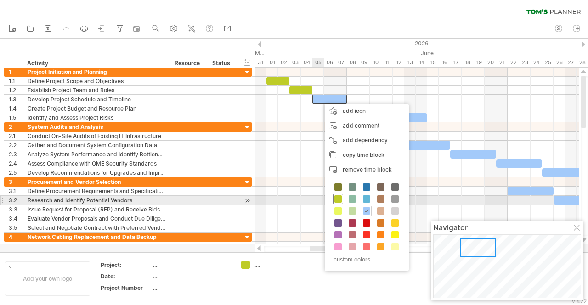
click at [338, 197] on span at bounding box center [337, 199] width 7 height 7
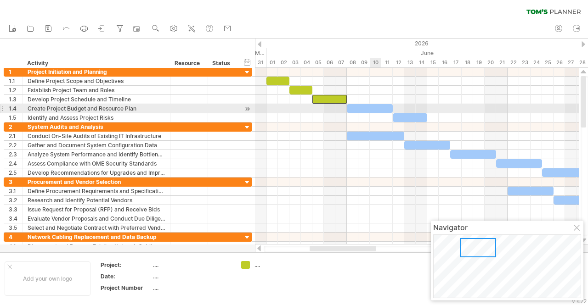
click at [375, 109] on div at bounding box center [370, 108] width 46 height 9
click at [374, 109] on div at bounding box center [370, 108] width 46 height 9
click at [364, 107] on div at bounding box center [370, 108] width 46 height 9
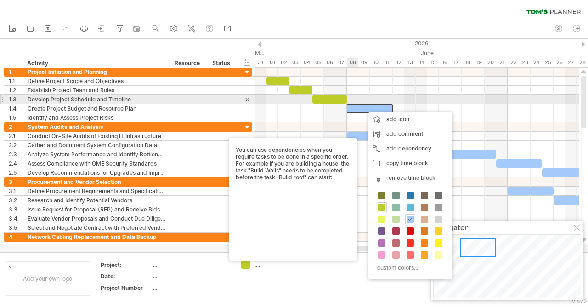
click at [349, 102] on div at bounding box center [417, 99] width 324 height 9
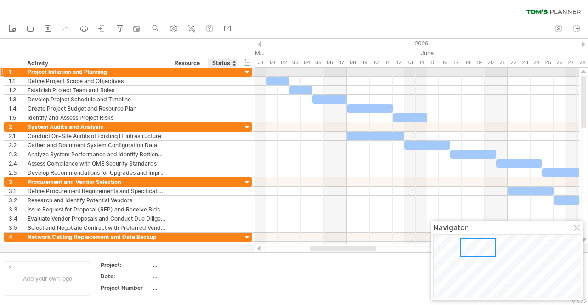
click at [246, 72] on div at bounding box center [247, 72] width 9 height 9
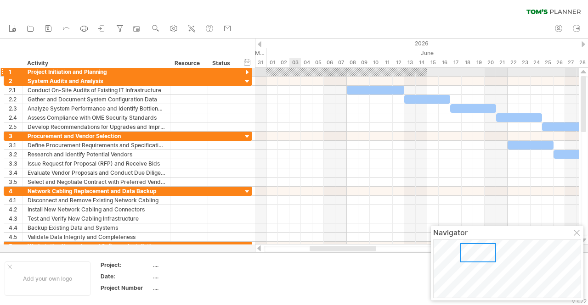
drag, startPoint x: 295, startPoint y: 71, endPoint x: 300, endPoint y: 77, distance: 7.9
click at [245, 73] on div at bounding box center [247, 72] width 9 height 9
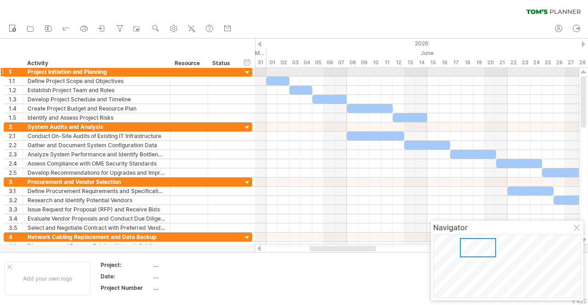
click at [246, 73] on div at bounding box center [247, 72] width 9 height 9
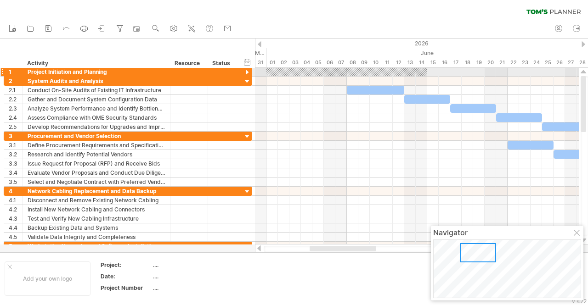
click at [246, 73] on div at bounding box center [247, 72] width 9 height 9
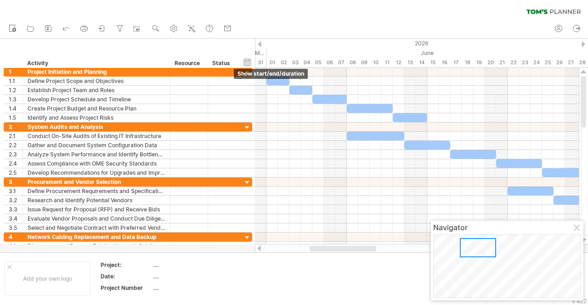
click at [249, 62] on div "hide start/end/duration show start/end/duration" at bounding box center [247, 62] width 9 height 10
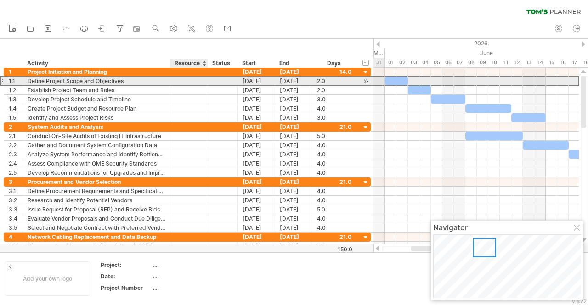
click at [186, 79] on div at bounding box center [189, 81] width 28 height 9
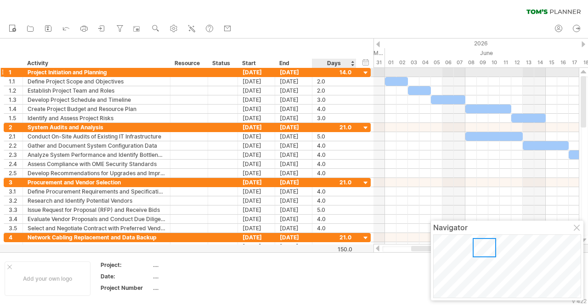
click at [362, 74] on div at bounding box center [365, 73] width 9 height 9
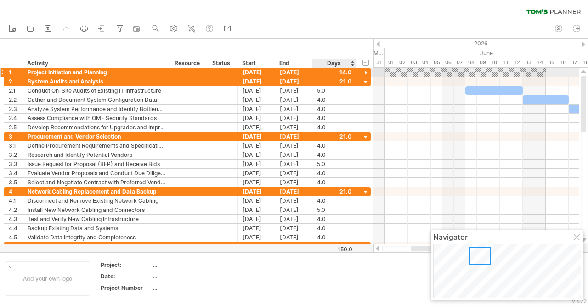
click at [362, 74] on div at bounding box center [365, 73] width 9 height 9
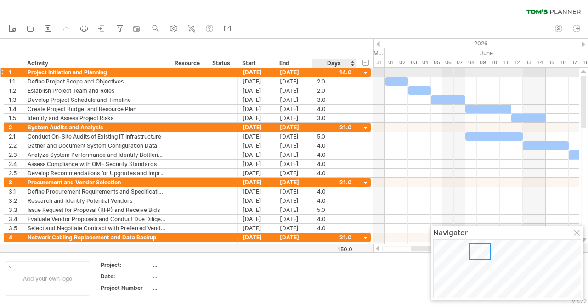
click at [362, 74] on div at bounding box center [365, 73] width 9 height 9
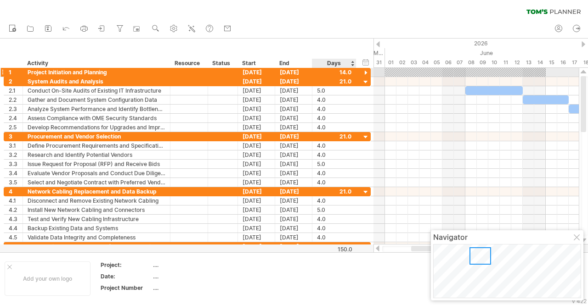
click at [364, 76] on div at bounding box center [365, 73] width 9 height 9
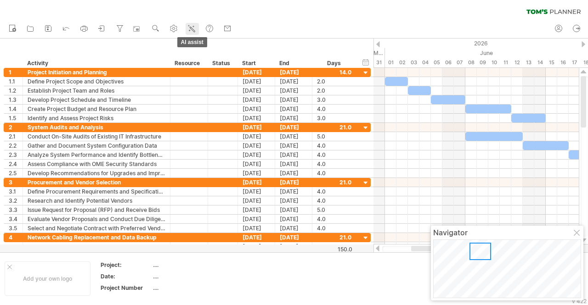
click at [192, 32] on icon at bounding box center [191, 28] width 9 height 9
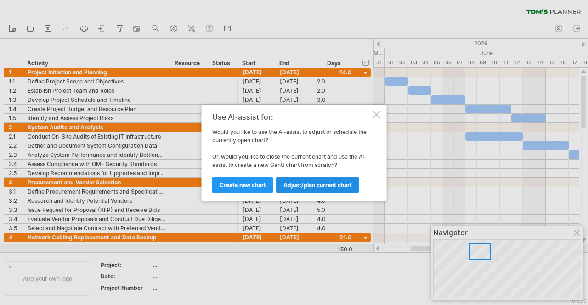
click at [333, 180] on link "Adjust/plan current chart" at bounding box center [317, 185] width 83 height 16
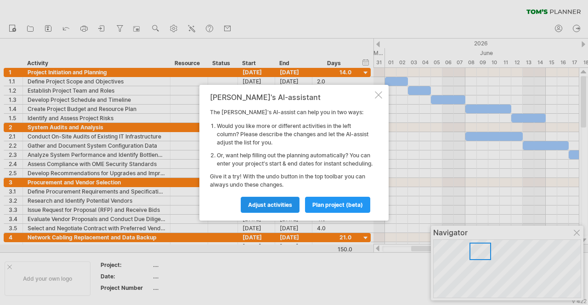
click at [278, 209] on span "Adjust activities" at bounding box center [270, 205] width 44 height 7
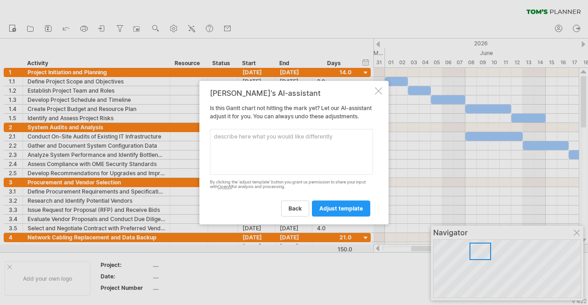
click at [307, 141] on textarea at bounding box center [291, 152] width 163 height 46
type textarea "can you color corrdinate all the blocks"
click at [330, 209] on link "adjust template" at bounding box center [341, 209] width 58 height 16
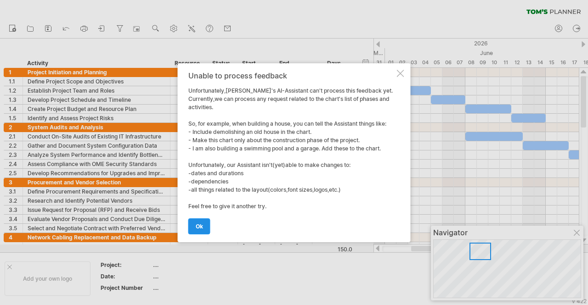
click at [201, 221] on link "ok" at bounding box center [199, 227] width 22 height 16
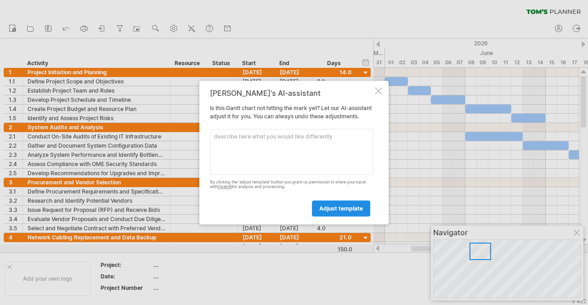
click at [332, 217] on link "adjust template" at bounding box center [341, 209] width 58 height 16
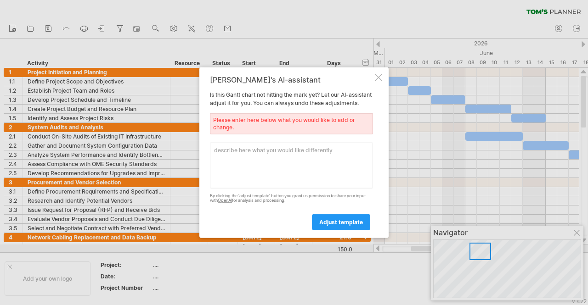
click at [363, 179] on textarea at bounding box center [291, 165] width 163 height 46
click at [379, 76] on div at bounding box center [378, 76] width 7 height 7
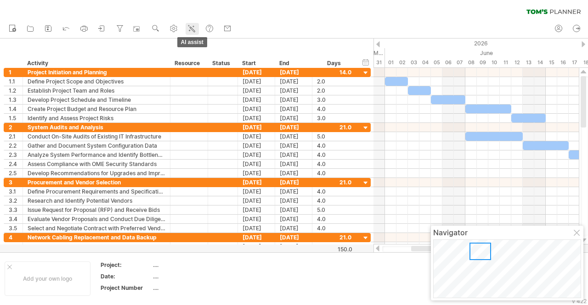
click at [198, 28] on link "AI assist" at bounding box center [192, 29] width 13 height 12
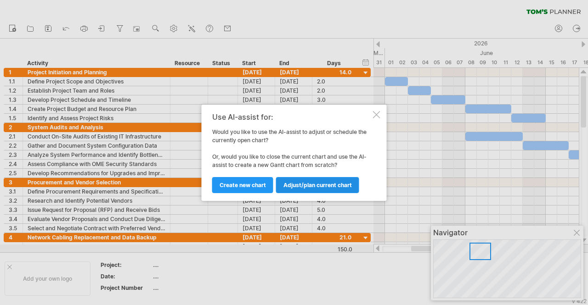
click at [307, 188] on span "Adjust/plan current chart" at bounding box center [317, 185] width 68 height 7
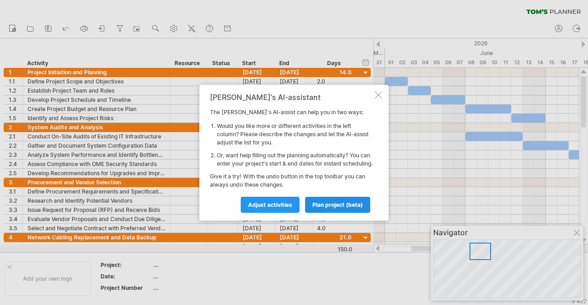
click at [322, 209] on span "plan project (beta)" at bounding box center [337, 205] width 51 height 7
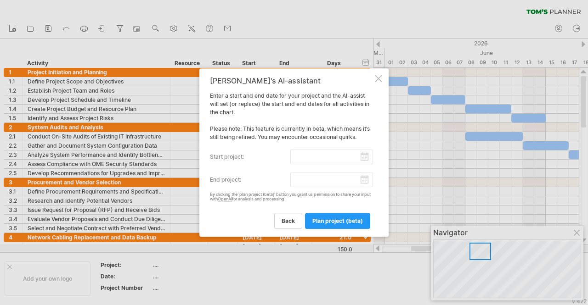
click at [378, 75] on div at bounding box center [378, 78] width 7 height 7
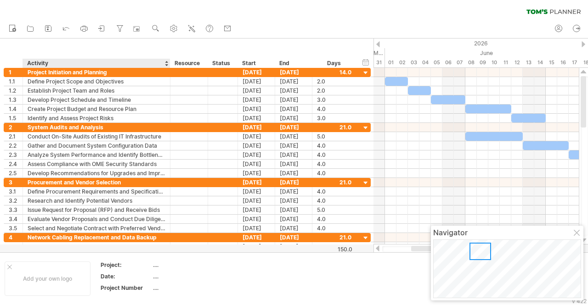
click at [159, 265] on div "...." at bounding box center [191, 265] width 77 height 8
type input "**********"
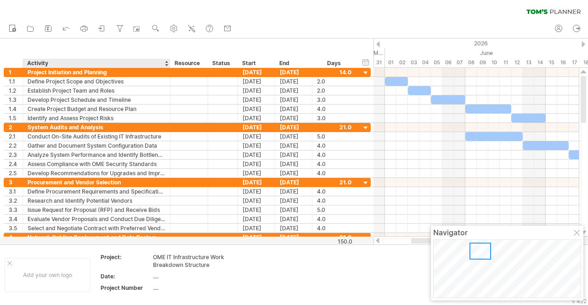
click at [157, 275] on div "...." at bounding box center [191, 277] width 77 height 8
type input "**********"
click at [153, 288] on div "...." at bounding box center [191, 288] width 77 height 8
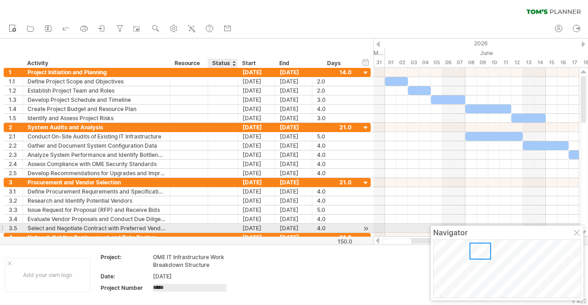
type input "******"
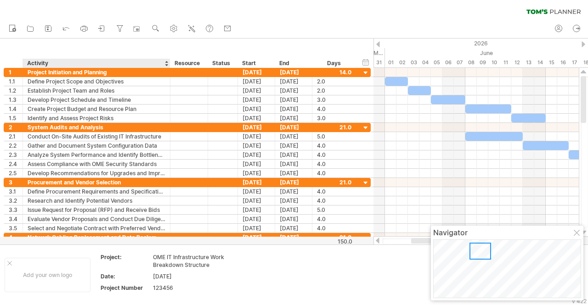
click at [165, 286] on div "123456" at bounding box center [191, 288] width 77 height 8
click at [165, 286] on input "******" at bounding box center [189, 288] width 73 height 8
type input "**********"
click at [6, 262] on div "Add your own logo" at bounding box center [48, 275] width 86 height 34
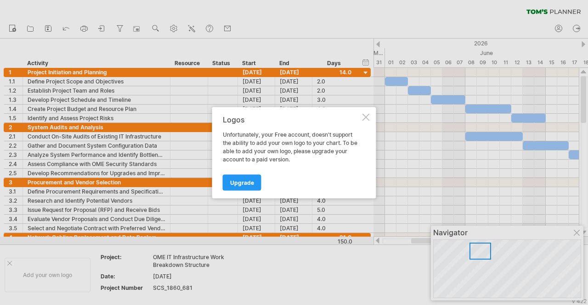
click at [366, 116] on div at bounding box center [365, 116] width 7 height 7
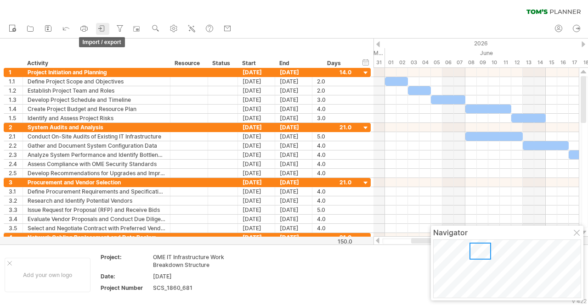
click at [106, 25] on icon at bounding box center [101, 28] width 9 height 9
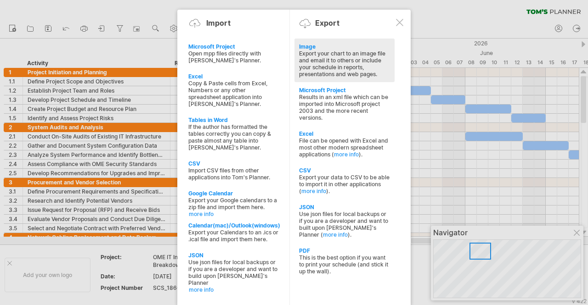
click at [322, 69] on div "Export your chart to an image file and email it to others or include your sched…" at bounding box center [344, 64] width 91 height 28
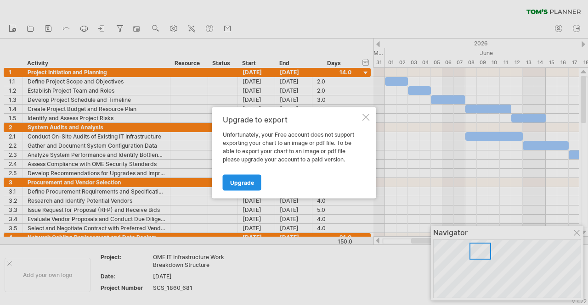
click at [243, 184] on span "Upgrade" at bounding box center [242, 182] width 24 height 7
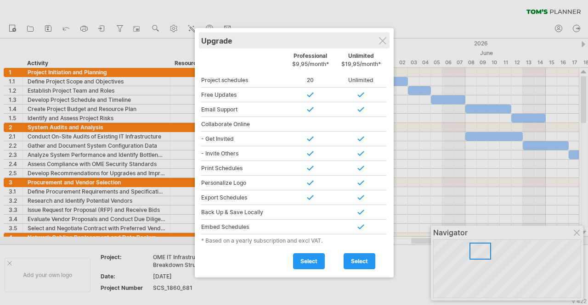
click at [379, 47] on div "Upgrade" at bounding box center [294, 40] width 186 height 17
click at [387, 39] on div "Upgrade" at bounding box center [294, 40] width 186 height 17
click at [382, 33] on div "Upgrade" at bounding box center [294, 40] width 186 height 17
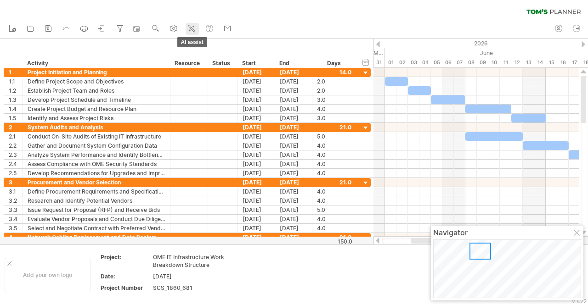
click at [196, 27] on icon at bounding box center [191, 28] width 9 height 9
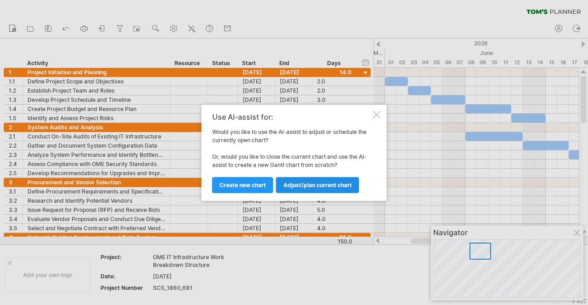
click at [315, 188] on span "Adjust/plan current chart" at bounding box center [317, 185] width 68 height 7
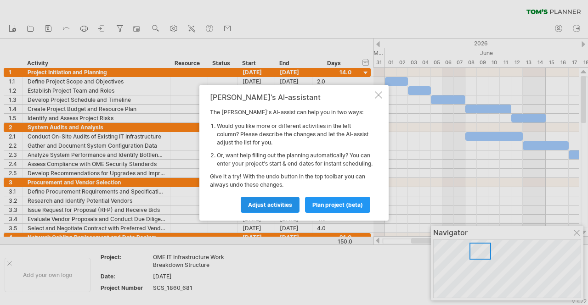
click at [265, 209] on span "Adjust activities" at bounding box center [270, 205] width 44 height 7
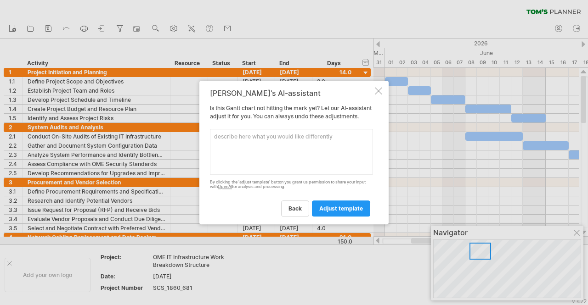
click at [282, 157] on textarea at bounding box center [291, 152] width 163 height 46
type textarea "Can we add info in resource section?"
click at [326, 209] on span "adjust template" at bounding box center [341, 208] width 44 height 7
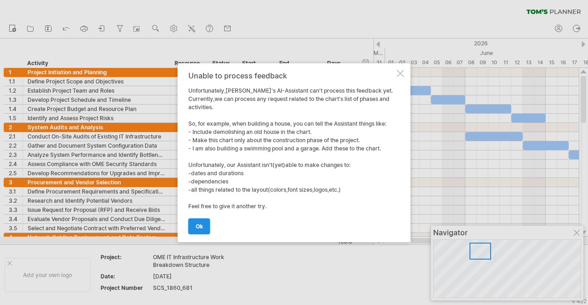
click at [207, 222] on link "ok" at bounding box center [199, 227] width 22 height 16
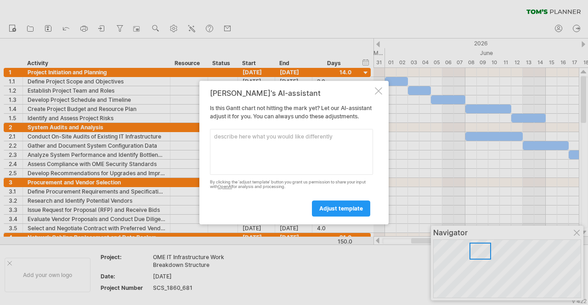
click at [295, 169] on textarea at bounding box center [291, 152] width 163 height 46
type textarea "Add resources to the chart"
click at [360, 212] on span "adjust template" at bounding box center [341, 208] width 44 height 7
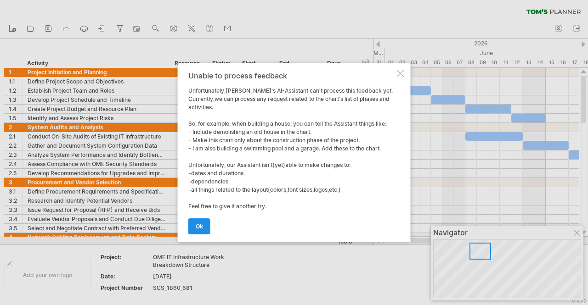
click at [203, 225] on span "ok" at bounding box center [199, 226] width 7 height 7
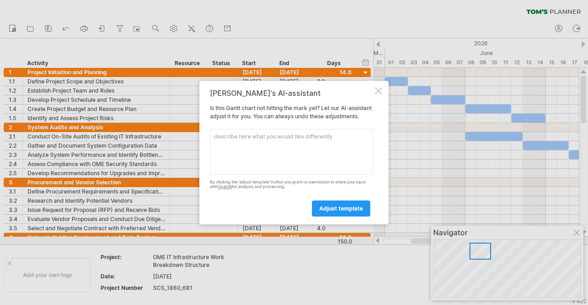
click at [379, 87] on div at bounding box center [378, 90] width 7 height 7
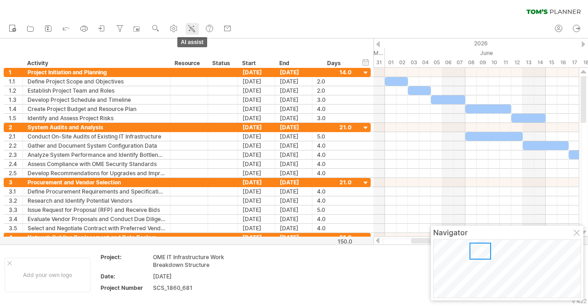
click at [188, 28] on icon at bounding box center [191, 28] width 9 height 9
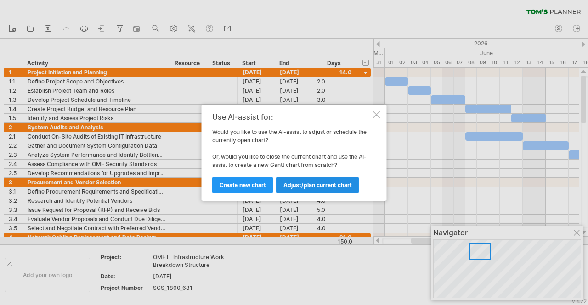
click at [316, 179] on link "Adjust/plan current chart" at bounding box center [317, 185] width 83 height 16
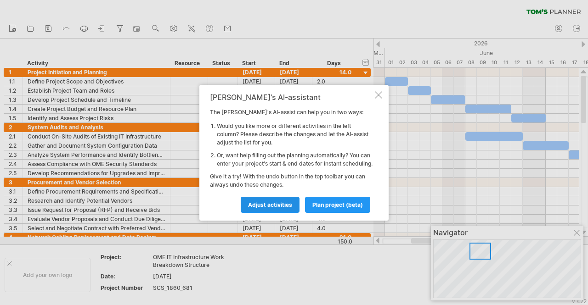
click at [281, 203] on link "Adjust activities" at bounding box center [270, 205] width 59 height 16
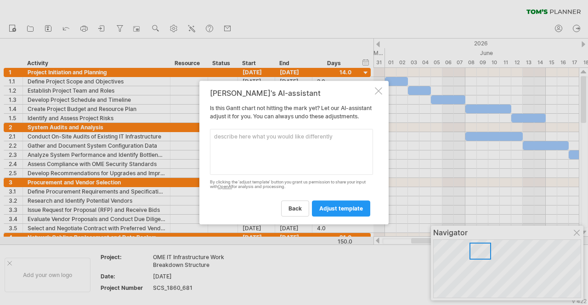
click at [375, 87] on div at bounding box center [378, 90] width 7 height 7
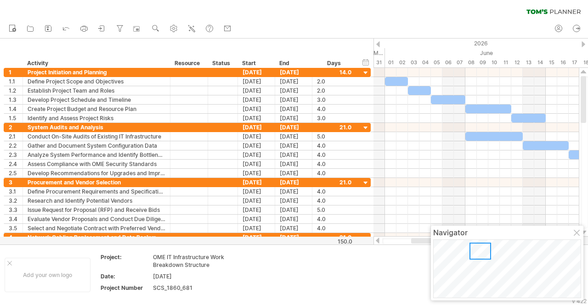
click at [375, 87] on div at bounding box center [475, 90] width 205 height 9
click at [191, 26] on icon at bounding box center [191, 28] width 9 height 9
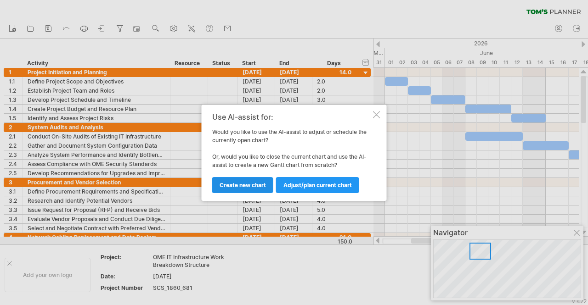
click at [235, 182] on span "Create new chart" at bounding box center [243, 185] width 46 height 7
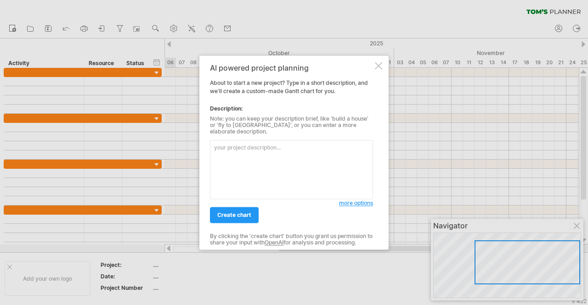
paste textarea "Loremip Dolorsi Ametcon Adipi: Elitsed Doeiusmo te Incididun (UTL) ET Doloremag…"
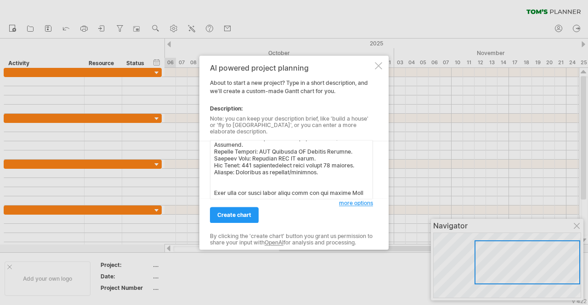
scroll to position [747, 0]
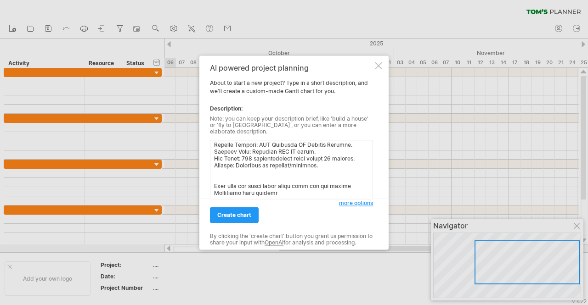
click at [308, 187] on textarea at bounding box center [291, 169] width 163 height 59
click at [307, 194] on textarea at bounding box center [291, 169] width 163 height 59
type textarea "Loremip Dolorsi Ametcon Adipi: Elitsed Doeiusmo te Incididun (UTL) ET Doloremag…"
click at [346, 200] on span "more options" at bounding box center [356, 203] width 34 height 7
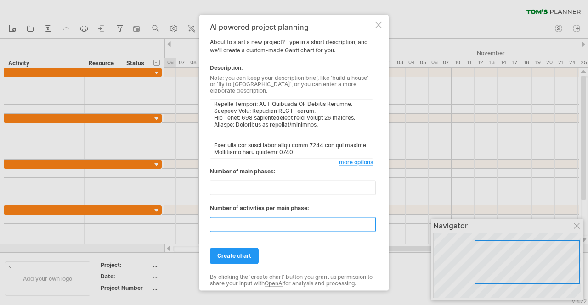
click at [266, 220] on input "**" at bounding box center [293, 224] width 166 height 15
type input "*"
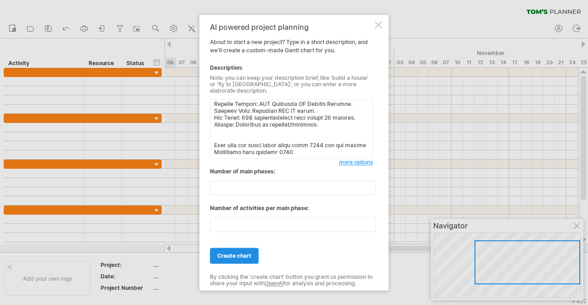
click at [245, 249] on link "create chart" at bounding box center [234, 256] width 49 height 16
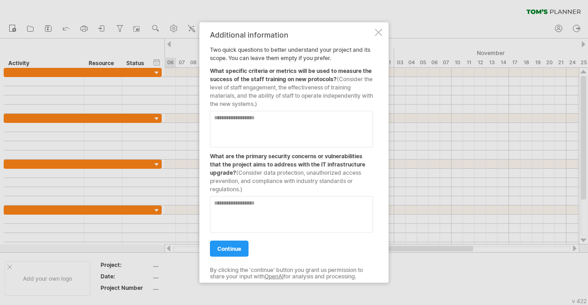
click at [245, 249] on link "continue" at bounding box center [229, 249] width 39 height 16
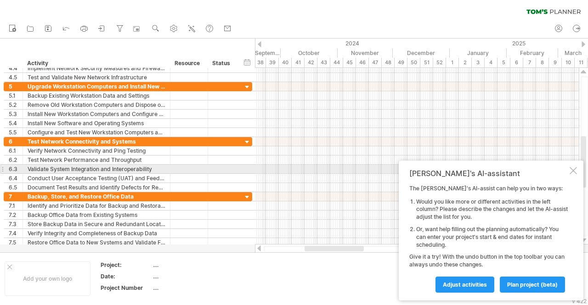
click at [570, 169] on div at bounding box center [573, 170] width 7 height 7
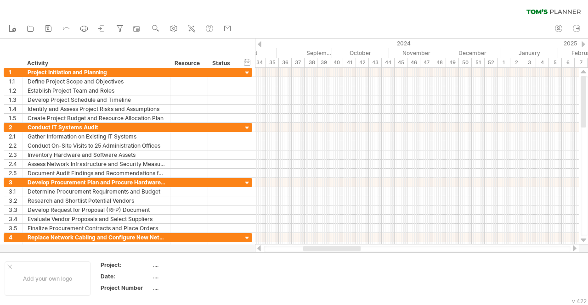
drag, startPoint x: 256, startPoint y: 46, endPoint x: 302, endPoint y: 40, distance: 46.3
click at [302, 40] on div "2024" at bounding box center [199, 44] width 604 height 10
drag, startPoint x: 255, startPoint y: 41, endPoint x: 273, endPoint y: 39, distance: 18.0
click at [273, 39] on div "2024" at bounding box center [215, 44] width 604 height 10
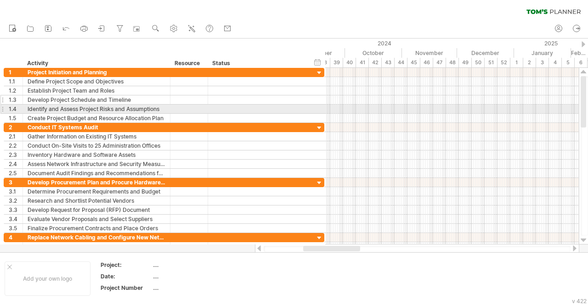
drag, startPoint x: 250, startPoint y: 111, endPoint x: 321, endPoint y: 96, distance: 71.9
click at [321, 96] on div "**********" at bounding box center [164, 95] width 321 height 55
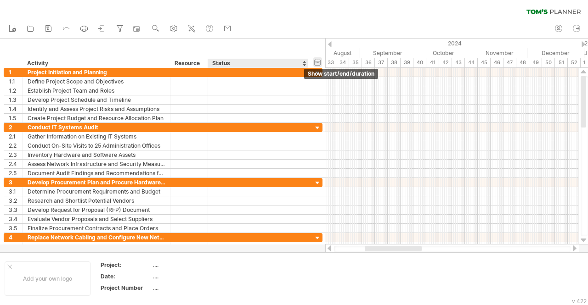
click at [320, 61] on div "hide start/end/duration show start/end/duration" at bounding box center [317, 62] width 9 height 10
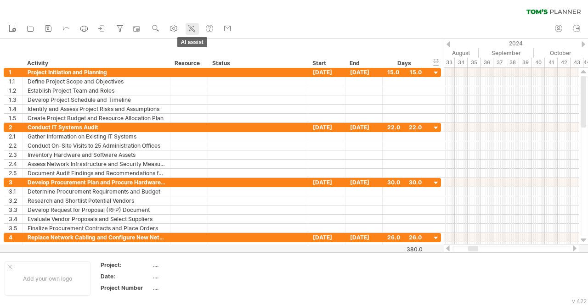
click at [196, 31] on icon at bounding box center [191, 28] width 9 height 9
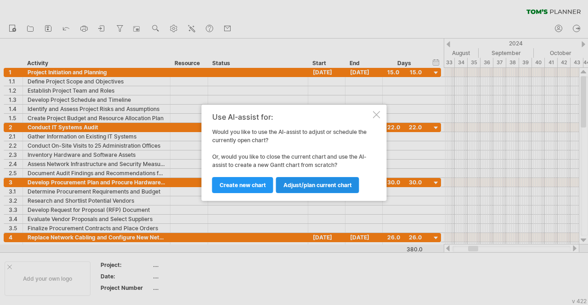
click at [309, 185] on span "Adjust/plan current chart" at bounding box center [317, 185] width 68 height 7
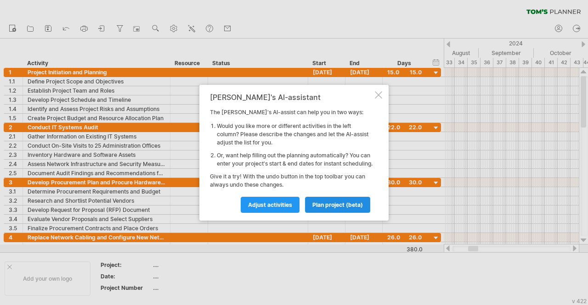
click at [321, 209] on span "plan project (beta)" at bounding box center [337, 205] width 51 height 7
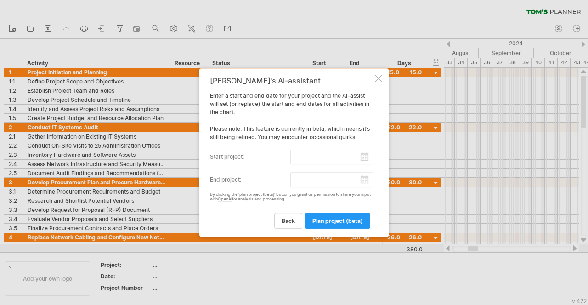
click at [368, 158] on input "start project:" at bounding box center [331, 157] width 83 height 15
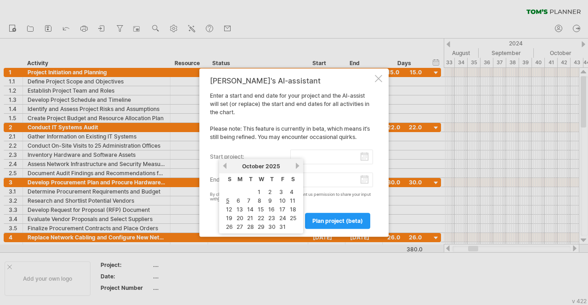
click at [299, 165] on link "next" at bounding box center [297, 166] width 7 height 7
click at [300, 165] on link "next" at bounding box center [297, 166] width 7 height 7
click at [300, 165] on link "next" at bounding box center [296, 166] width 7 height 7
click at [300, 165] on link "next" at bounding box center [297, 166] width 7 height 7
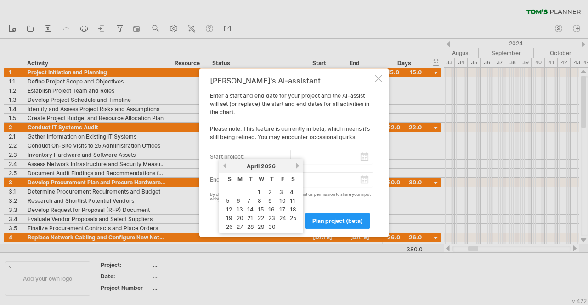
click at [300, 165] on link "next" at bounding box center [297, 166] width 7 height 7
click at [240, 193] on link "1" at bounding box center [238, 192] width 5 height 9
type input "********"
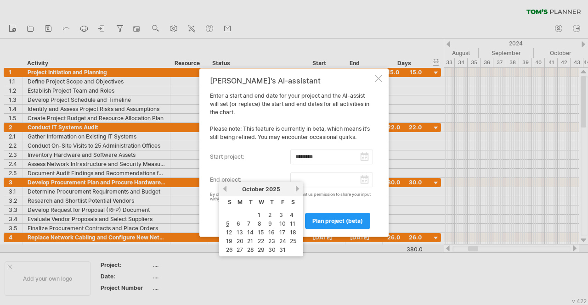
click at [372, 181] on input "end project:" at bounding box center [331, 180] width 83 height 15
click at [297, 186] on link "next" at bounding box center [297, 189] width 7 height 7
click at [298, 186] on link "next" at bounding box center [297, 189] width 7 height 7
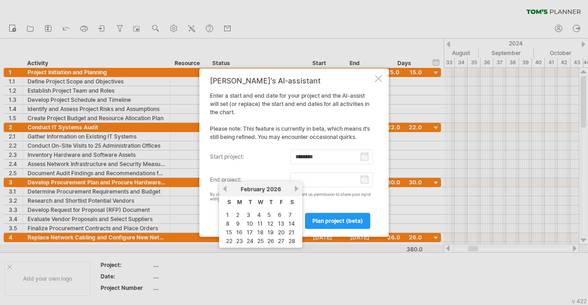
click at [298, 186] on link "next" at bounding box center [296, 189] width 7 height 7
click at [298, 186] on link "next" at bounding box center [297, 189] width 7 height 7
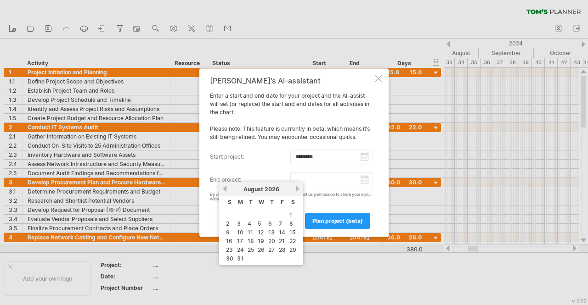
click at [298, 186] on link "next" at bounding box center [297, 189] width 7 height 7
click at [229, 189] on div "[DATE]" at bounding box center [261, 189] width 67 height 7
click at [228, 188] on div "[DATE]" at bounding box center [261, 189] width 67 height 7
click at [223, 190] on link "previous" at bounding box center [224, 189] width 7 height 7
click at [250, 215] on link "1" at bounding box center [248, 215] width 5 height 9
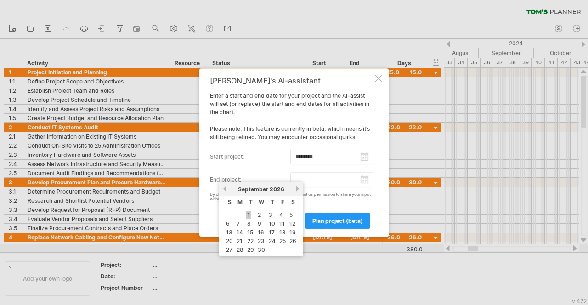
type input "********"
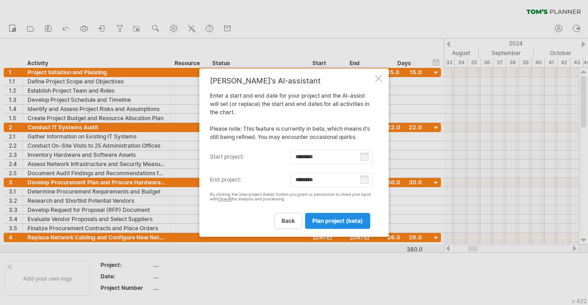
click at [339, 216] on link "plan project (beta)" at bounding box center [337, 221] width 65 height 16
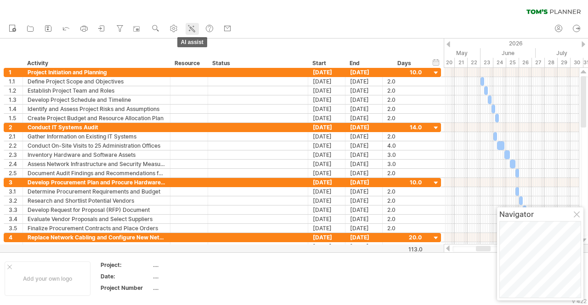
click at [194, 29] on icon at bounding box center [191, 28] width 9 height 9
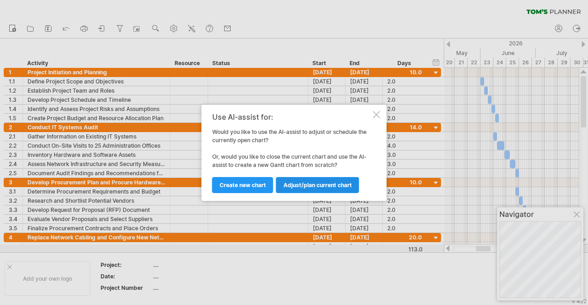
click at [301, 184] on span "Adjust/plan current chart" at bounding box center [317, 185] width 68 height 7
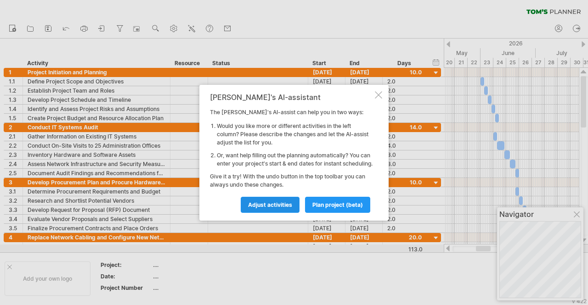
click at [289, 209] on span "Adjust activities" at bounding box center [270, 205] width 44 height 7
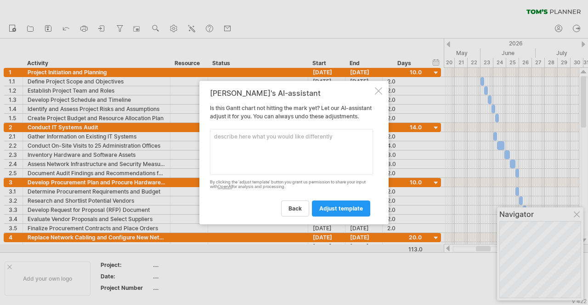
click at [305, 158] on textarea at bounding box center [291, 152] width 163 height 46
type textarea "add"
type textarea "make"
type textarea "redo it all again with 8 sub activities"
click at [332, 212] on span "adjust template" at bounding box center [341, 208] width 44 height 7
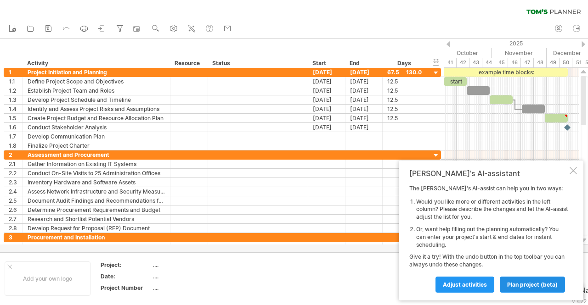
click at [526, 283] on span "plan project (beta)" at bounding box center [532, 285] width 51 height 7
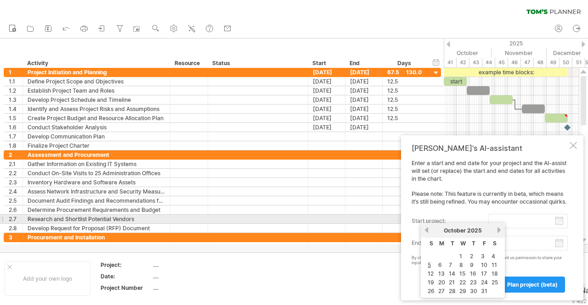
click at [560, 223] on input "start project:" at bounding box center [527, 221] width 79 height 15
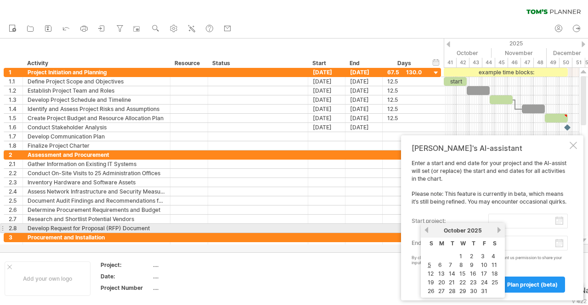
click at [497, 229] on link "next" at bounding box center [499, 230] width 7 height 7
click at [497, 229] on link "next" at bounding box center [498, 230] width 7 height 7
click at [497, 229] on link "next" at bounding box center [499, 230] width 7 height 7
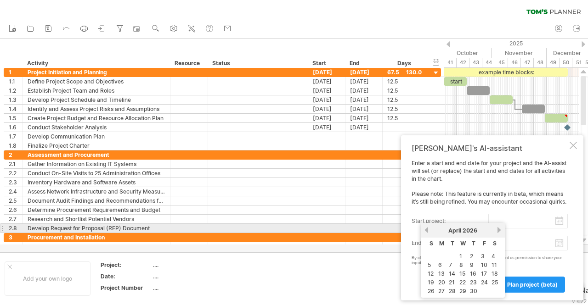
click at [497, 229] on link "next" at bounding box center [499, 230] width 7 height 7
click at [499, 229] on link "next" at bounding box center [499, 230] width 7 height 7
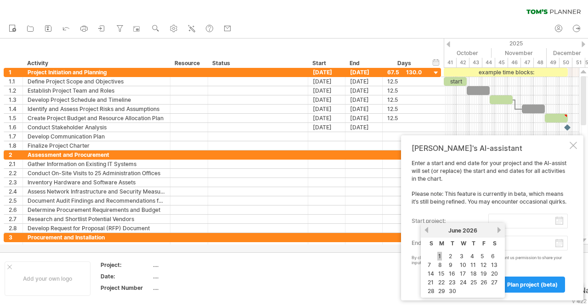
click at [437, 257] on link "1" at bounding box center [439, 256] width 5 height 9
type input "********"
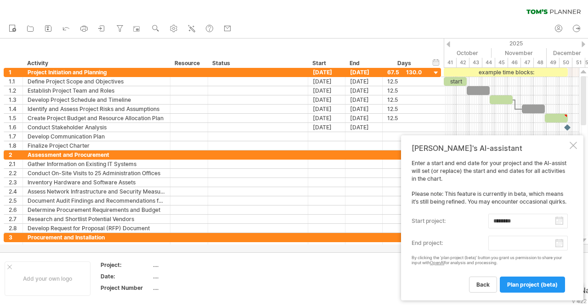
click at [559, 246] on body "progress(100%) Trying to reach [DOMAIN_NAME] Connected again... 0% clear filter…" at bounding box center [294, 153] width 588 height 307
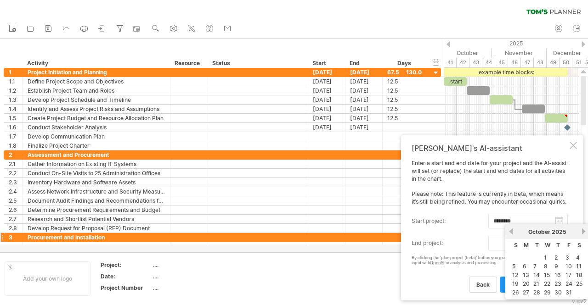
click at [584, 233] on link "next" at bounding box center [583, 231] width 7 height 7
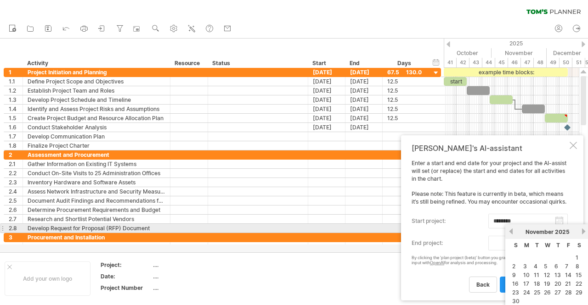
click at [584, 233] on link "next" at bounding box center [583, 231] width 7 height 7
click at [584, 233] on link "next" at bounding box center [582, 231] width 7 height 7
click at [584, 233] on link "next" at bounding box center [583, 231] width 7 height 7
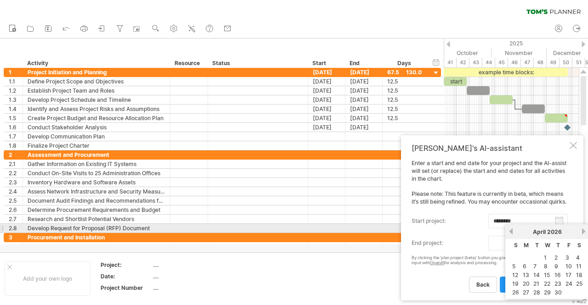
click at [584, 233] on link "next" at bounding box center [583, 231] width 7 height 7
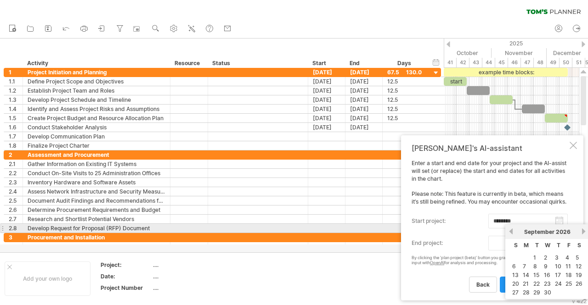
click at [584, 233] on link "next" at bounding box center [583, 231] width 7 height 7
click at [510, 233] on link "previous" at bounding box center [511, 231] width 7 height 7
click at [535, 255] on link "1" at bounding box center [534, 258] width 5 height 9
type input "********"
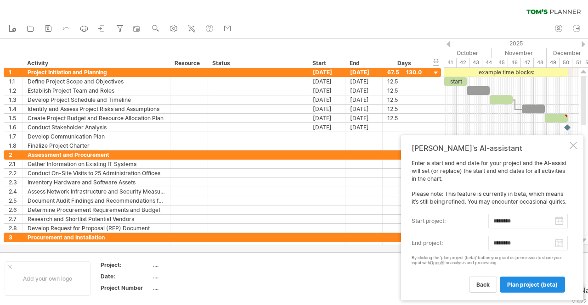
click at [537, 284] on span "plan project (beta)" at bounding box center [532, 285] width 51 height 7
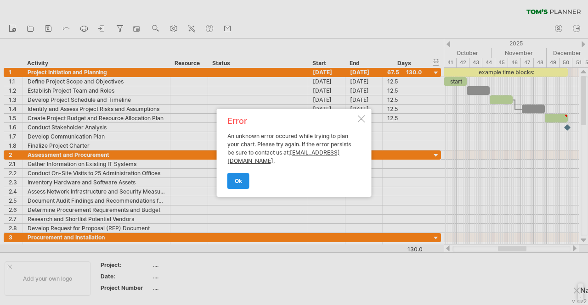
click at [244, 183] on link "ok" at bounding box center [238, 181] width 22 height 16
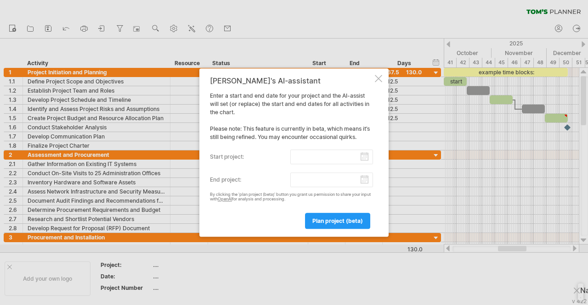
click at [364, 159] on input "start project:" at bounding box center [331, 157] width 83 height 15
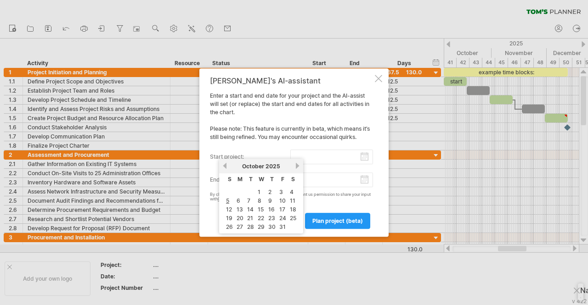
click at [295, 163] on link "next" at bounding box center [297, 166] width 7 height 7
click at [295, 163] on link "next" at bounding box center [296, 166] width 7 height 7
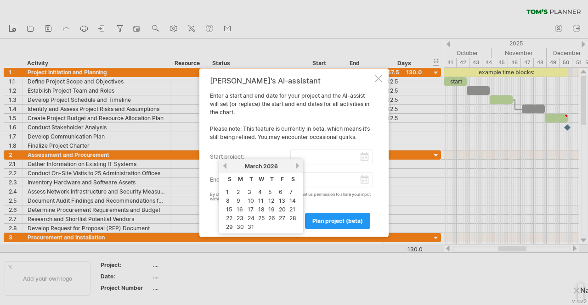
click at [295, 163] on link "next" at bounding box center [297, 166] width 7 height 7
click at [228, 167] on div "[DATE]" at bounding box center [261, 166] width 67 height 7
click at [225, 168] on link "previous" at bounding box center [224, 166] width 7 height 7
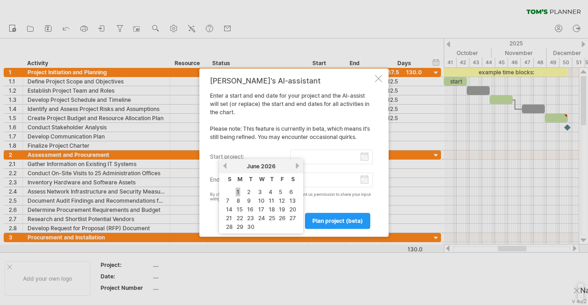
click at [239, 192] on link "1" at bounding box center [238, 192] width 5 height 9
type input "********"
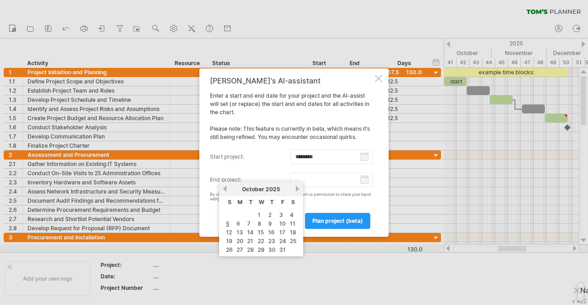
click at [364, 181] on input "end project:" at bounding box center [331, 180] width 83 height 15
click at [296, 183] on div "previous next [DATE]" at bounding box center [261, 189] width 84 height 15
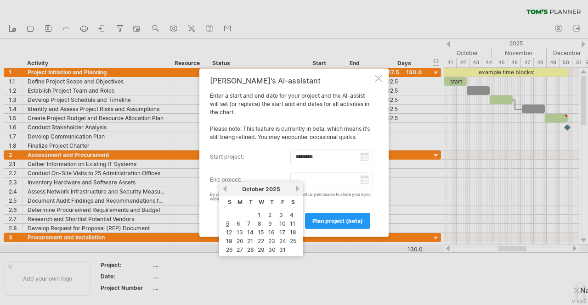
drag, startPoint x: 296, startPoint y: 183, endPoint x: 297, endPoint y: 190, distance: 6.9
click at [297, 190] on div "previous next [DATE]" at bounding box center [261, 189] width 84 height 15
click at [297, 190] on link "next" at bounding box center [297, 189] width 7 height 7
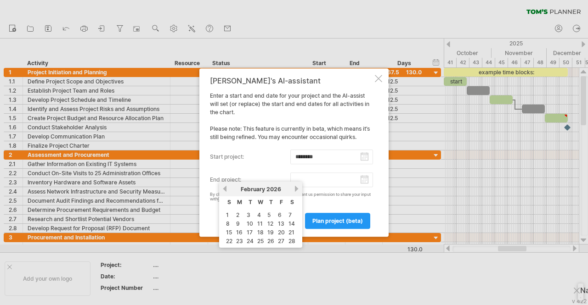
click at [297, 190] on link "next" at bounding box center [296, 189] width 7 height 7
click at [297, 190] on link "next" at bounding box center [297, 189] width 7 height 7
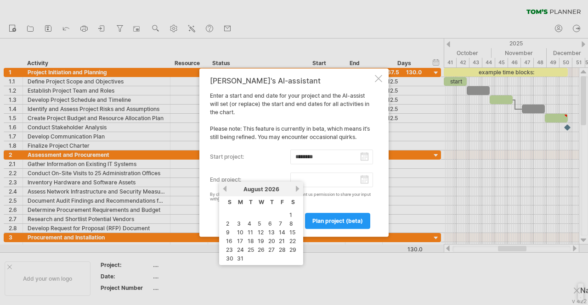
click at [297, 190] on link "next" at bounding box center [297, 189] width 7 height 7
click at [226, 189] on link "previous" at bounding box center [224, 189] width 7 height 7
click at [249, 214] on link "1" at bounding box center [248, 215] width 5 height 9
type input "********"
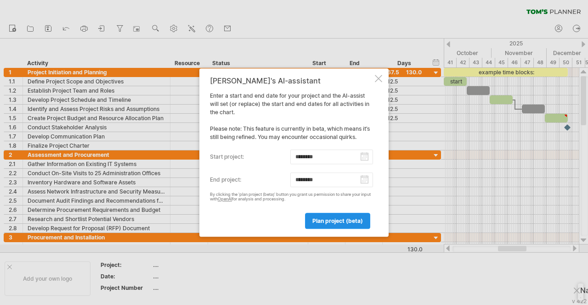
click at [339, 220] on span "plan project (beta)" at bounding box center [337, 221] width 51 height 7
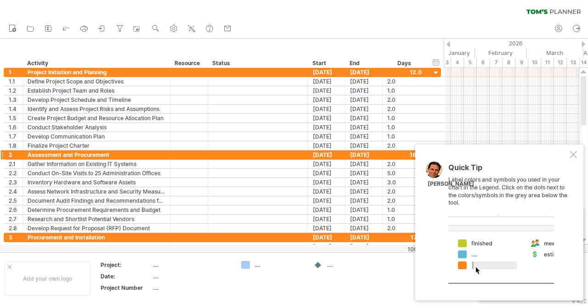
click at [571, 154] on div at bounding box center [573, 154] width 7 height 7
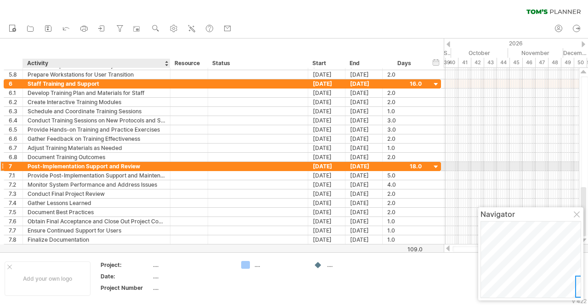
click at [92, 168] on div "Post-Implementation Support and Review" at bounding box center [97, 166] width 138 height 9
click at [439, 164] on div at bounding box center [436, 167] width 9 height 9
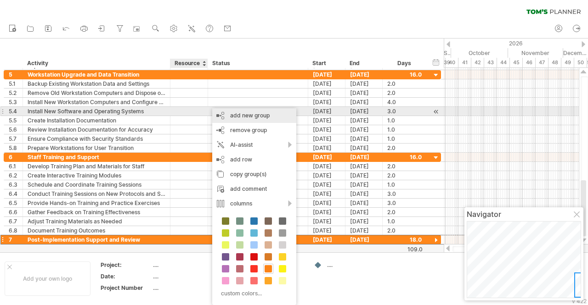
click at [235, 115] on div "add new group" at bounding box center [254, 115] width 84 height 15
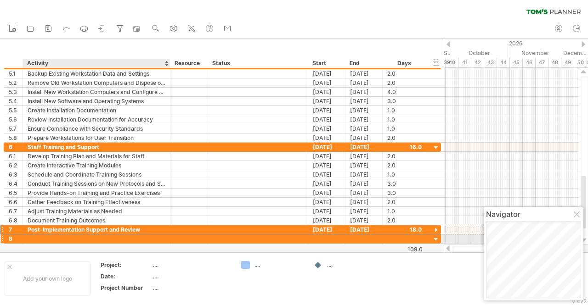
click at [136, 241] on div at bounding box center [97, 239] width 138 height 9
click at [136, 241] on input "text" at bounding box center [97, 239] width 138 height 9
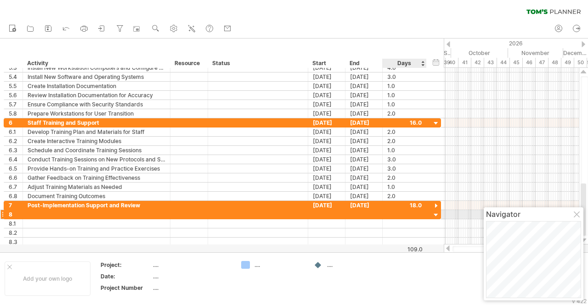
click at [434, 214] on div at bounding box center [436, 215] width 9 height 9
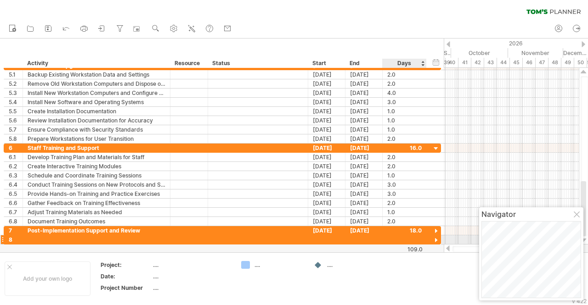
click at [435, 240] on div at bounding box center [436, 241] width 9 height 9
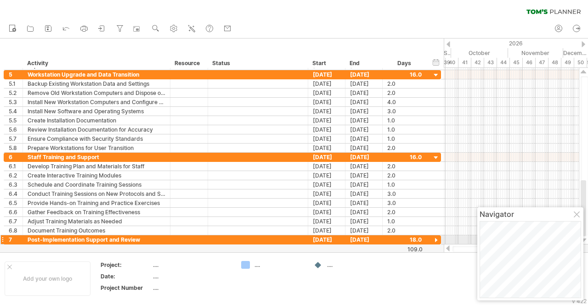
click at [436, 240] on div at bounding box center [436, 241] width 9 height 9
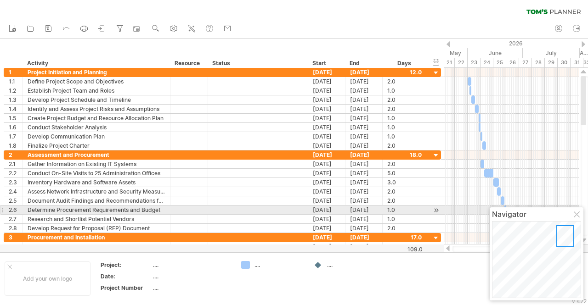
click at [576, 215] on div at bounding box center [577, 215] width 7 height 7
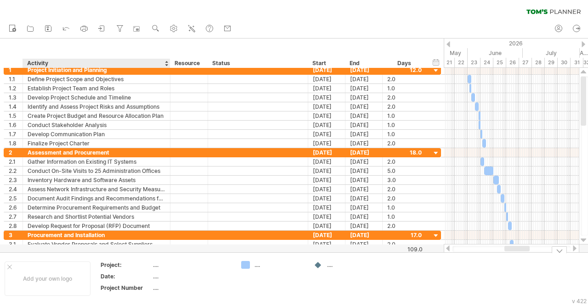
click at [157, 265] on div "...." at bounding box center [191, 265] width 77 height 8
click at [557, 249] on div at bounding box center [559, 250] width 15 height 7
